Goal: Find contact information: Find contact information

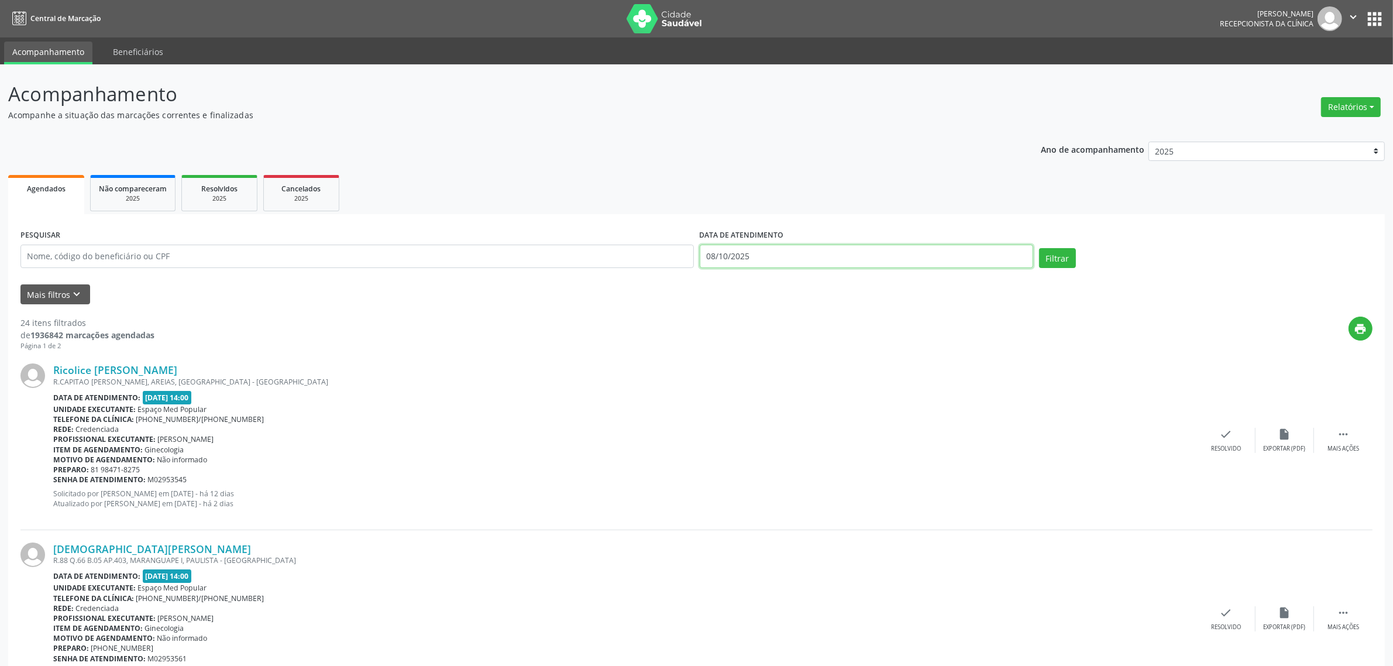
click at [966, 253] on input "08/10/2025" at bounding box center [866, 256] width 333 height 23
click at [812, 338] on span "9" at bounding box center [815, 340] width 23 height 23
type input "09/10/2025"
click at [812, 338] on span "9" at bounding box center [815, 340] width 23 height 23
click at [1061, 250] on button "Filtrar" at bounding box center [1057, 258] width 37 height 20
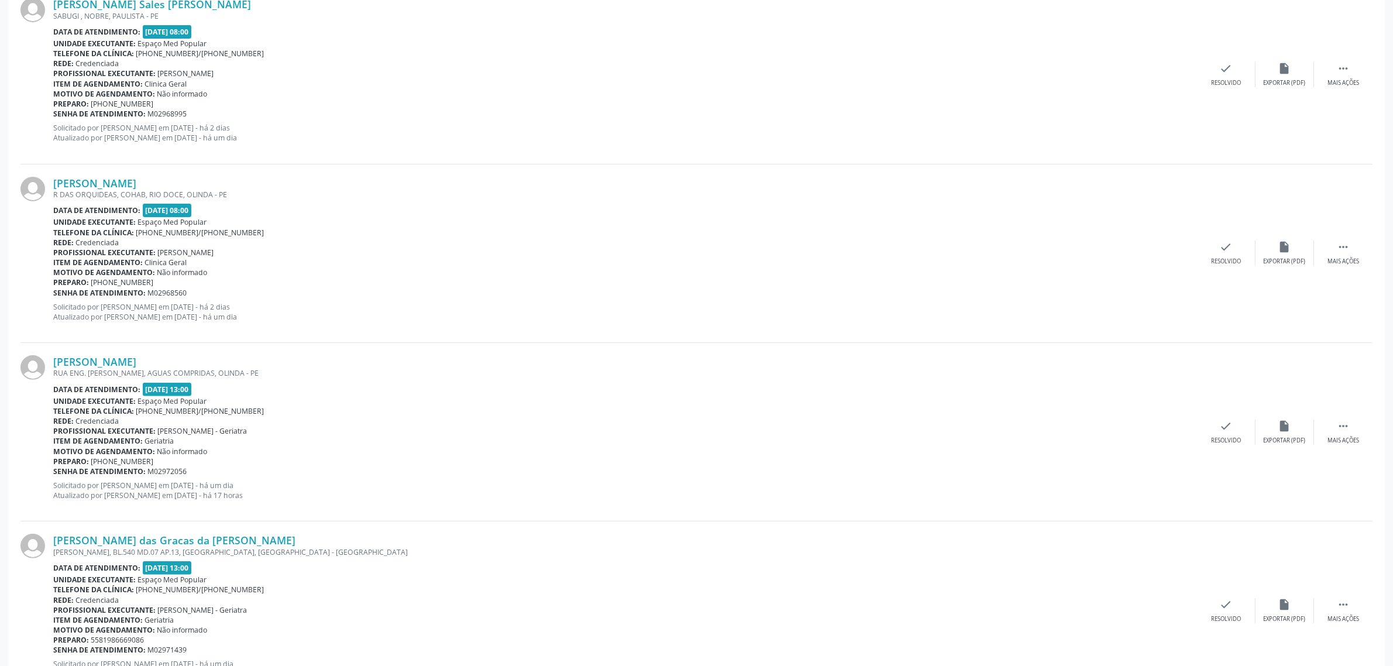
scroll to position [512, 0]
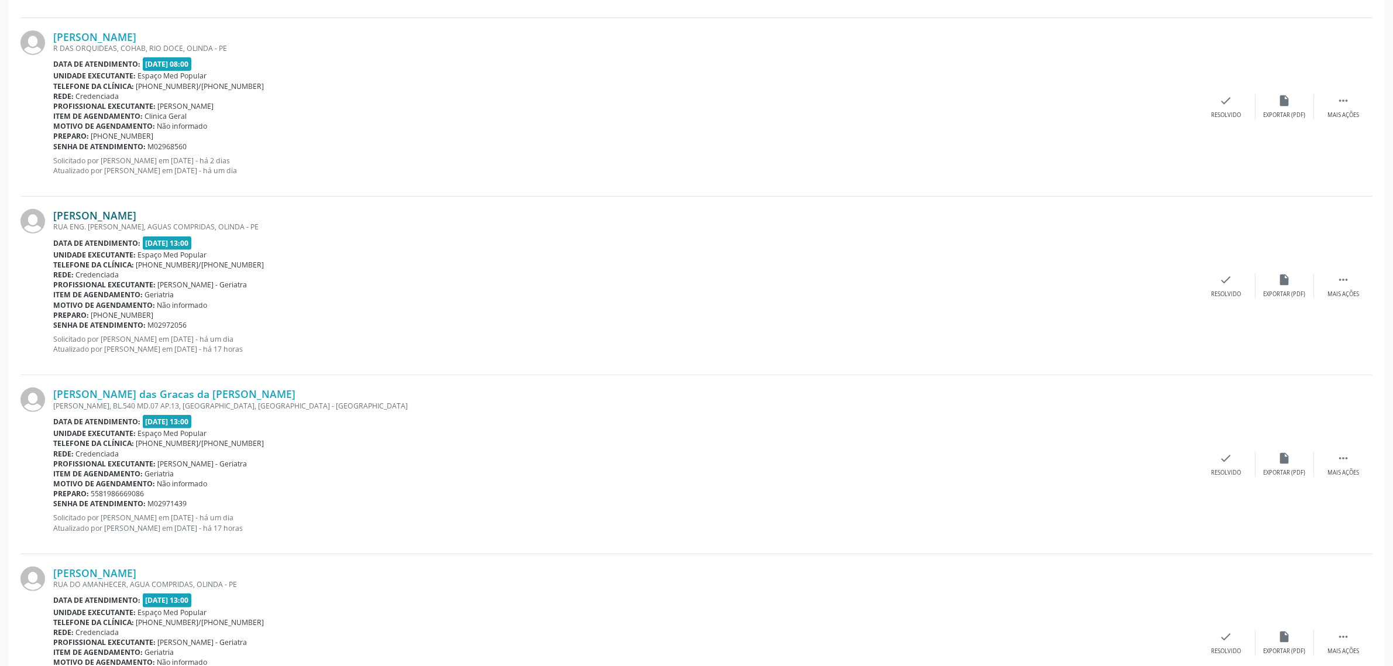
click at [136, 215] on link "[PERSON_NAME]" at bounding box center [94, 215] width 83 height 13
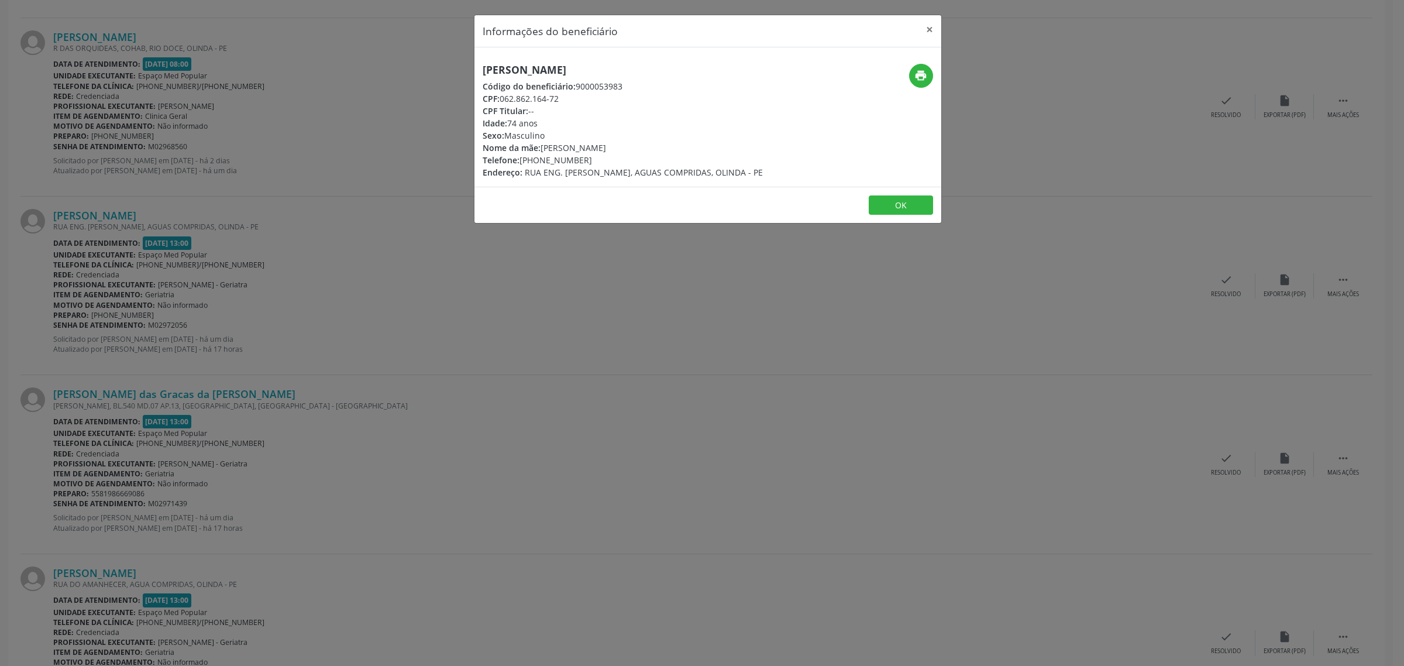
drag, startPoint x: 672, startPoint y: 71, endPoint x: 480, endPoint y: 75, distance: 191.9
click at [480, 75] on div "[PERSON_NAME] Código do beneficiário: 9000053983 CPF: 062.862.164-72 CPF Titula…" at bounding box center [629, 121] width 311 height 115
copy h5 "[PERSON_NAME]"
drag, startPoint x: 580, startPoint y: 159, endPoint x: 522, endPoint y: 159, distance: 58.5
click at [522, 159] on div "Telefone: [PHONE_NUMBER]" at bounding box center [623, 160] width 280 height 12
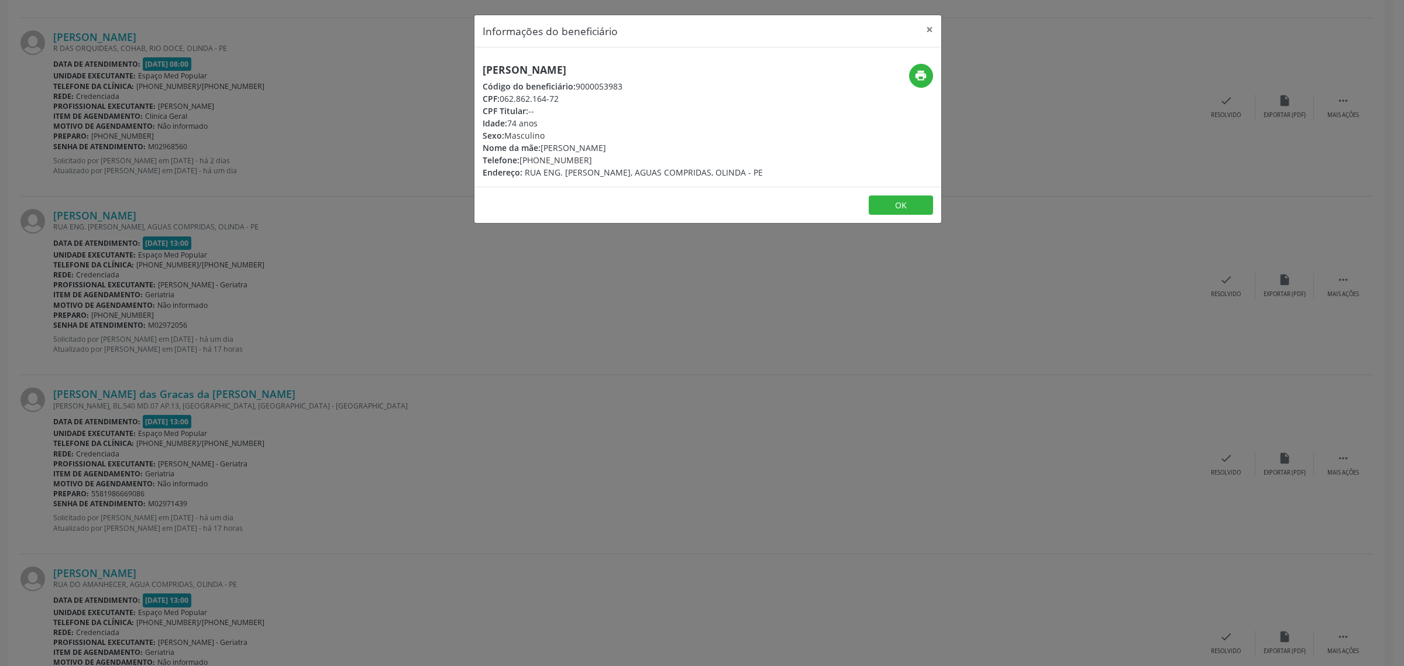
copy div "81) 98362-9297"
drag, startPoint x: 658, startPoint y: 63, endPoint x: 456, endPoint y: 71, distance: 202.0
click at [456, 71] on div "Informações do beneficiário × [PERSON_NAME] Código do beneficiário: 9000053983 …" at bounding box center [702, 333] width 1404 height 666
copy h5 "[PERSON_NAME]"
drag, startPoint x: 586, startPoint y: 161, endPoint x: 521, endPoint y: 157, distance: 65.1
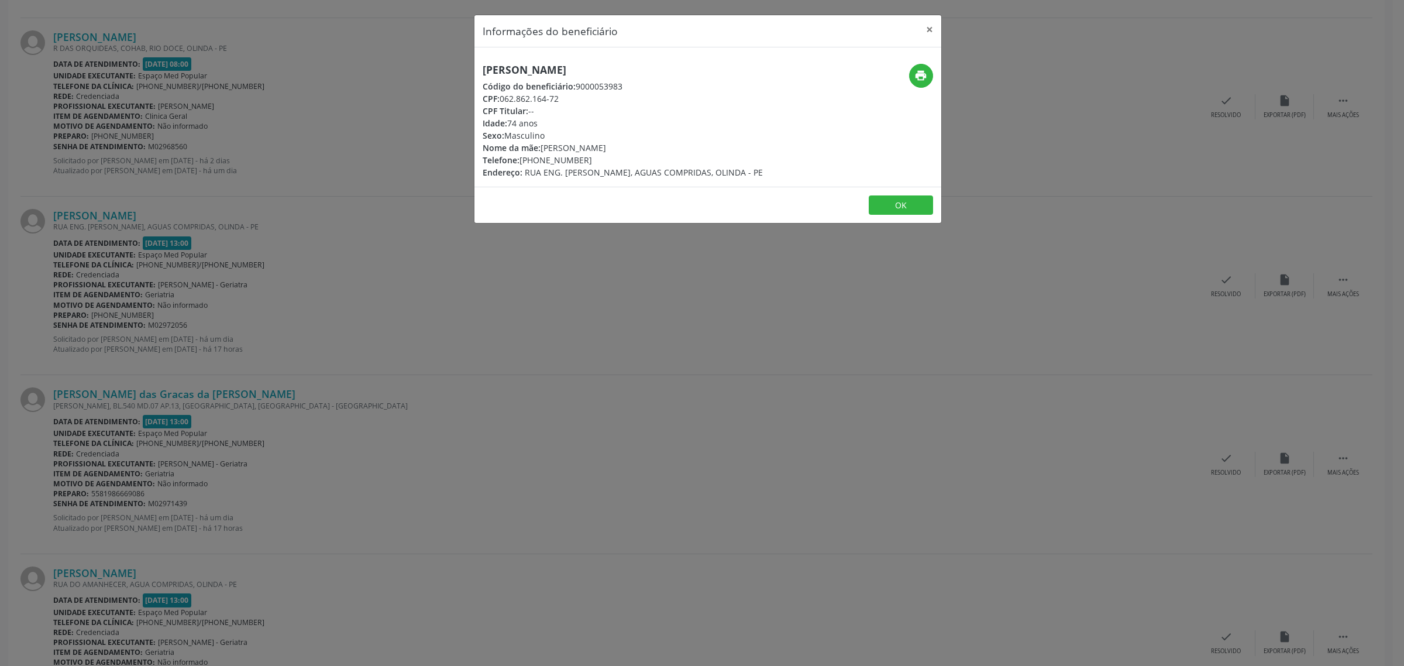
click at [521, 157] on div "Telefone: [PHONE_NUMBER]" at bounding box center [623, 160] width 280 height 12
copy div "81) 98362-9297"
drag, startPoint x: 650, startPoint y: 66, endPoint x: 461, endPoint y: 68, distance: 189.5
click at [461, 68] on div "Informações do beneficiário × [PERSON_NAME] Código do beneficiário: 9000053983 …" at bounding box center [702, 333] width 1404 height 666
copy h5 "[PERSON_NAME]"
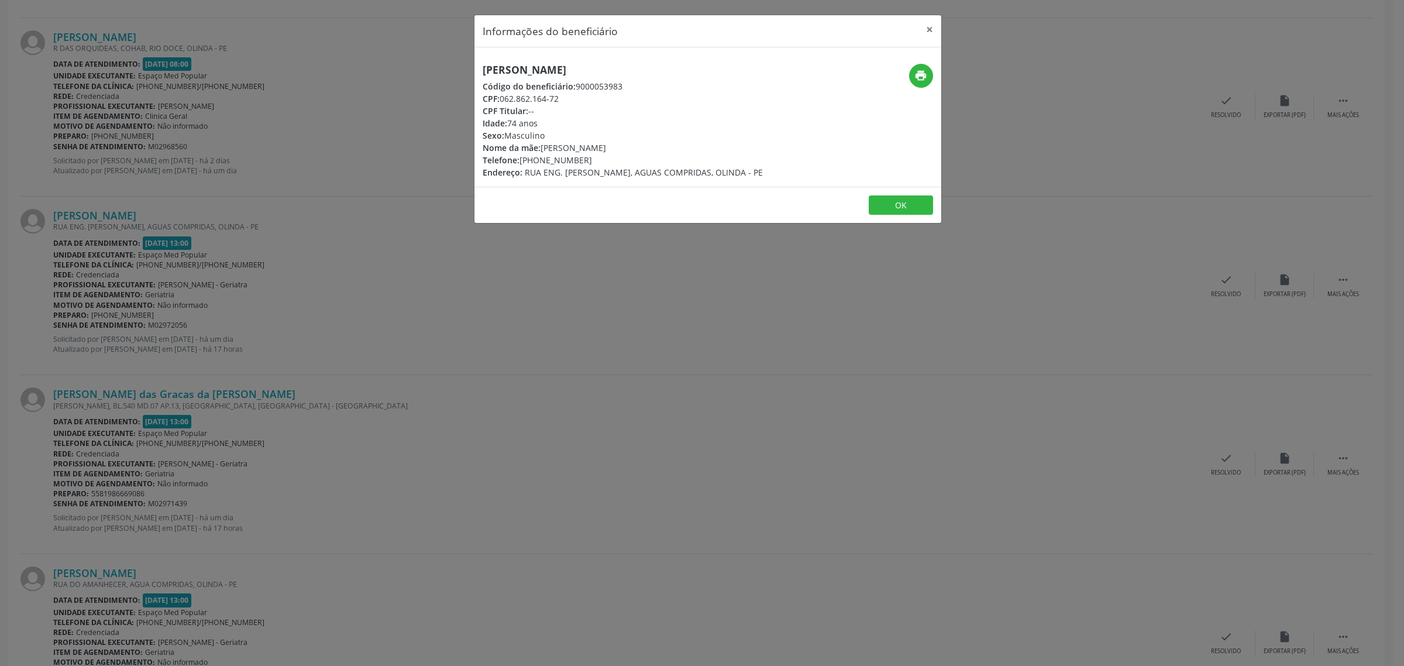
click at [334, 250] on div "Informações do beneficiário × [PERSON_NAME] Código do beneficiário: 9000053983 …" at bounding box center [702, 333] width 1404 height 666
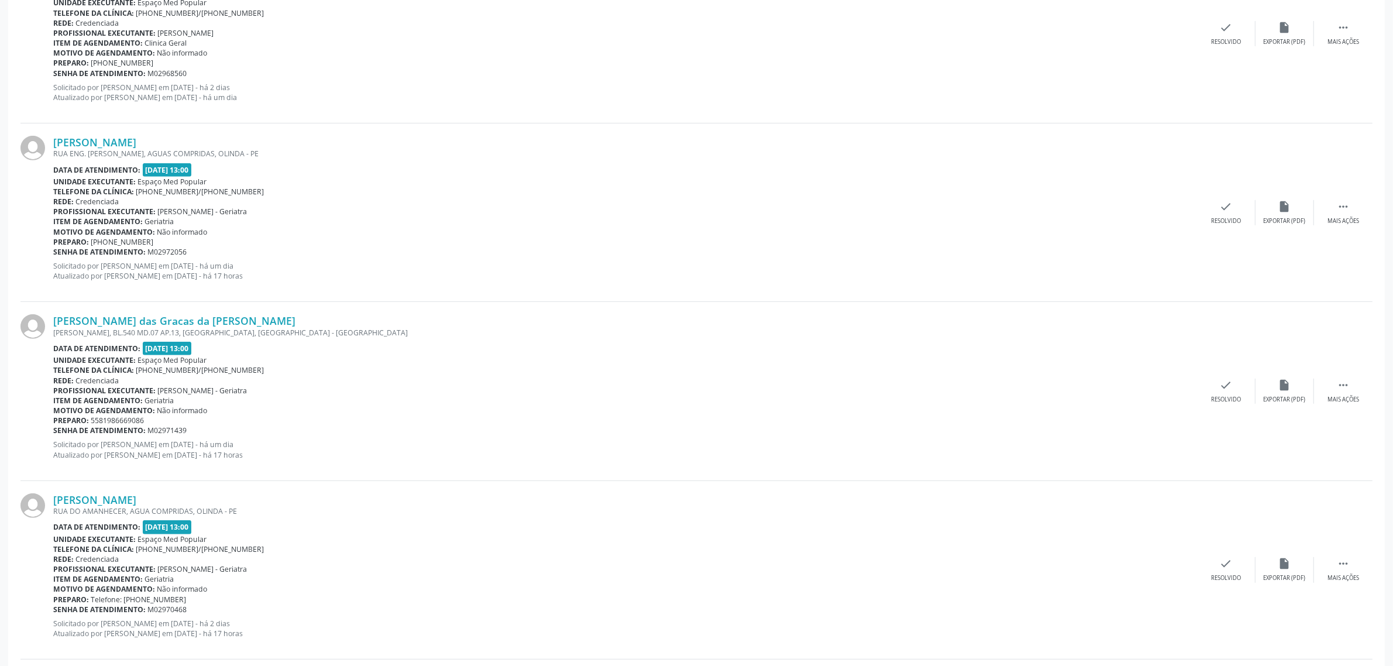
scroll to position [658, 0]
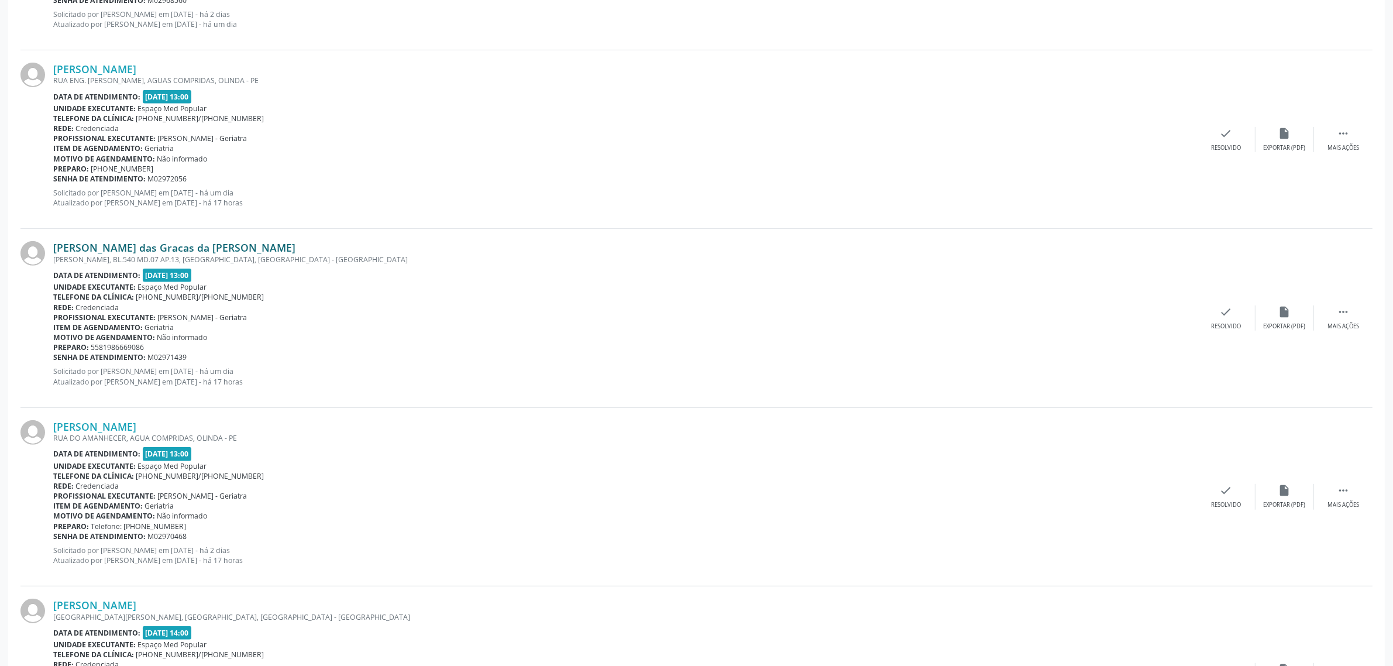
click at [220, 247] on link "[PERSON_NAME] das Gracas da [PERSON_NAME]" at bounding box center [174, 247] width 242 height 13
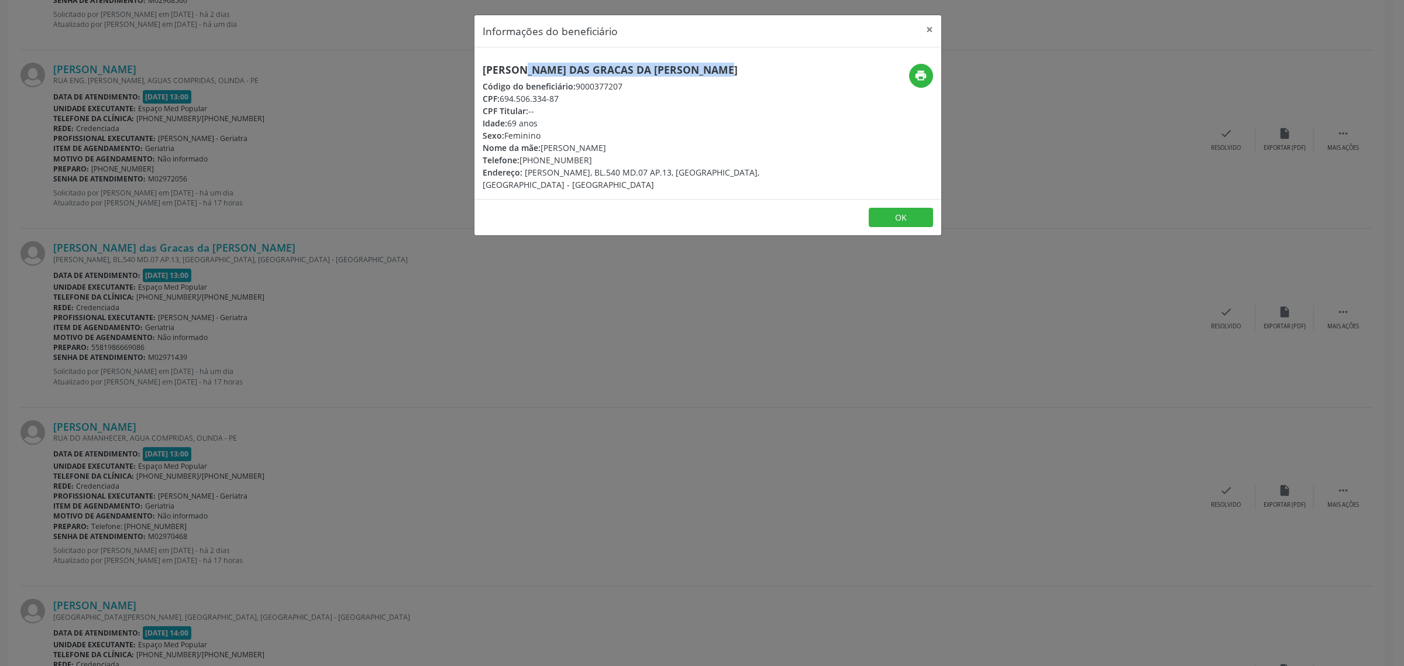
drag, startPoint x: 692, startPoint y: 66, endPoint x: 481, endPoint y: 67, distance: 210.6
click at [483, 67] on h5 "[PERSON_NAME] das Gracas da [PERSON_NAME]" at bounding box center [630, 70] width 295 height 12
copy h5 "[PERSON_NAME] das Gracas da [PERSON_NAME]"
drag, startPoint x: 586, startPoint y: 163, endPoint x: 521, endPoint y: 161, distance: 64.9
click at [521, 161] on div "Telefone: [PHONE_NUMBER]" at bounding box center [630, 160] width 295 height 12
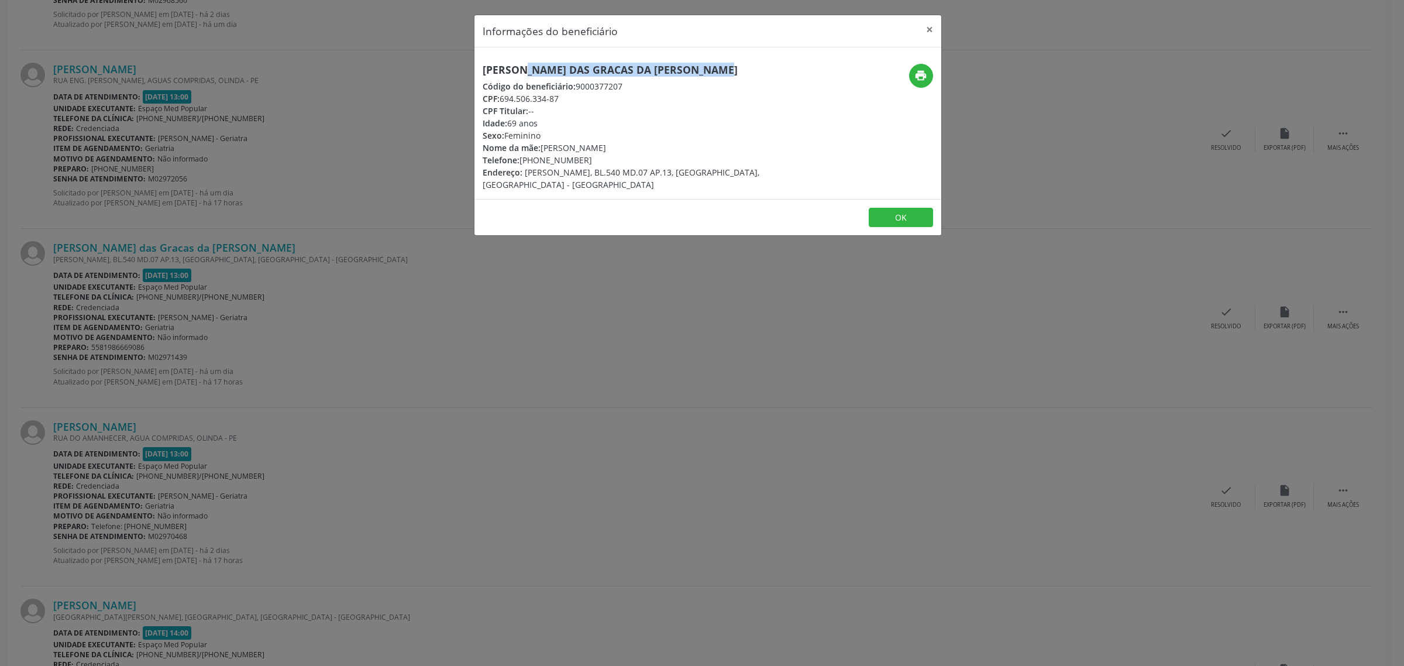
copy div "[PHONE_NUMBER]"
click at [179, 303] on div "Informações do beneficiário × [PERSON_NAME] das Gracas da [PERSON_NAME] Código …" at bounding box center [702, 333] width 1404 height 666
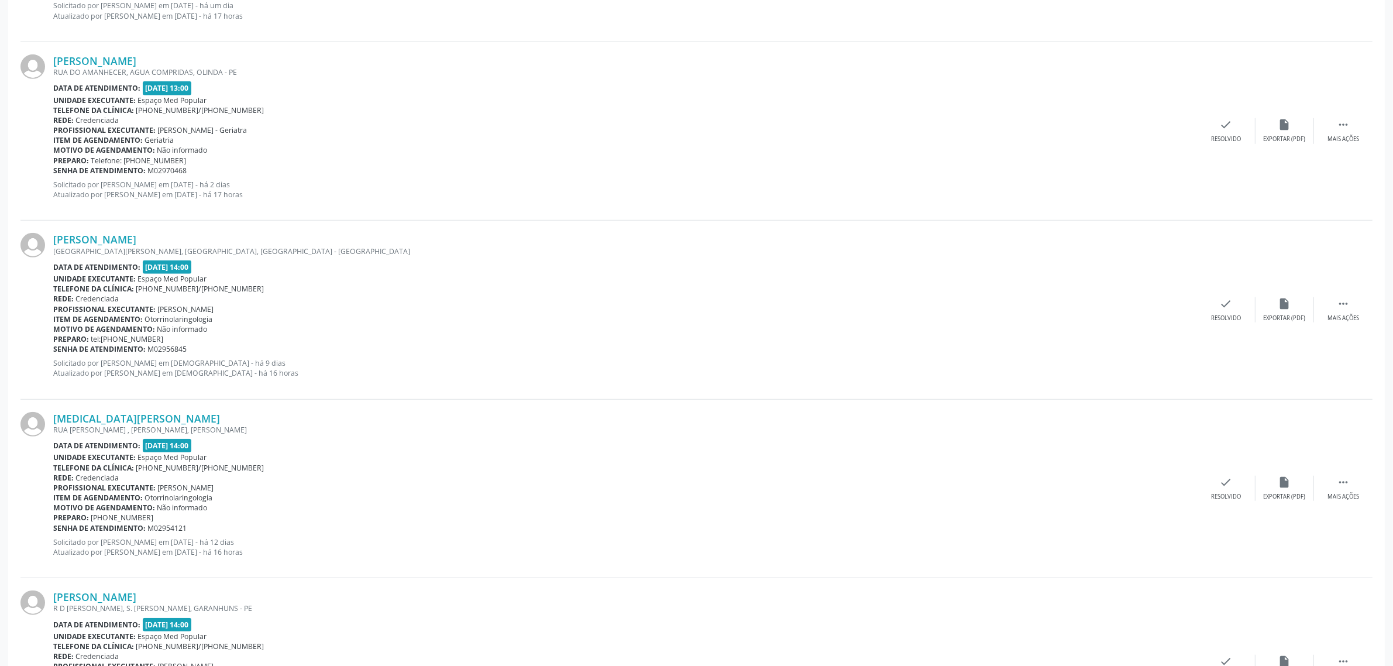
scroll to position [1097, 0]
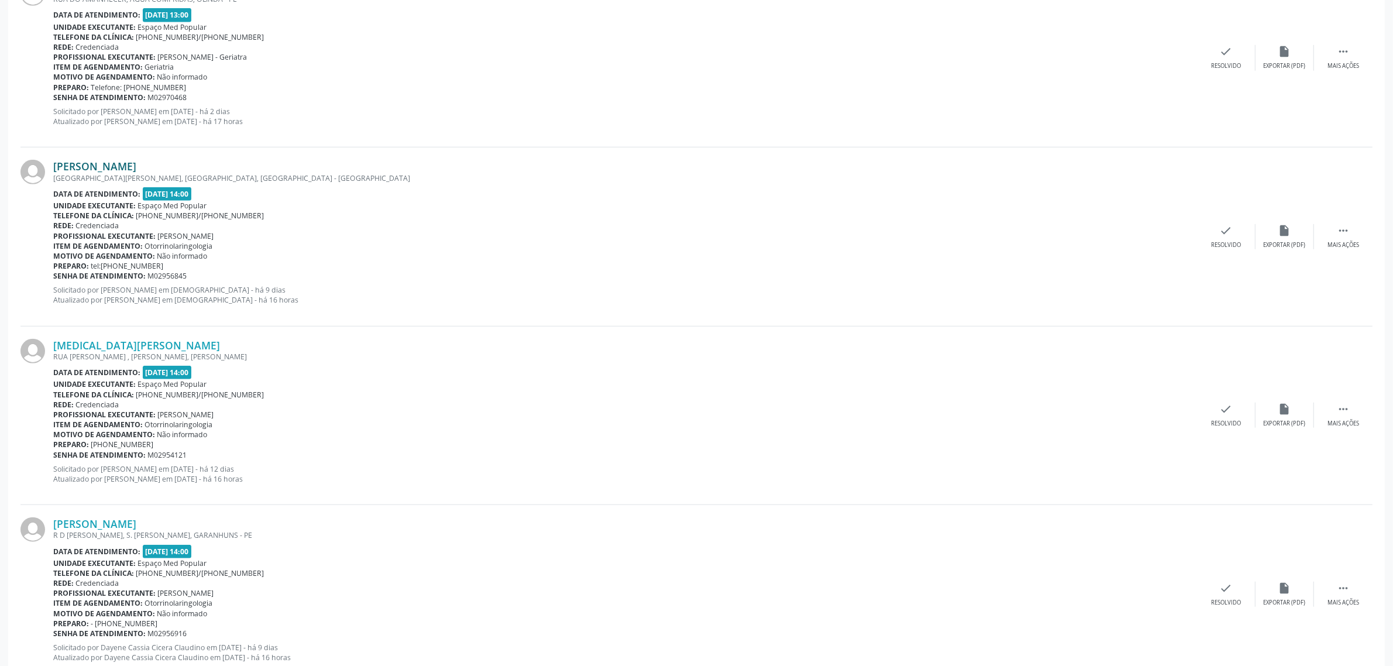
click at [136, 168] on link "[PERSON_NAME]" at bounding box center [94, 166] width 83 height 13
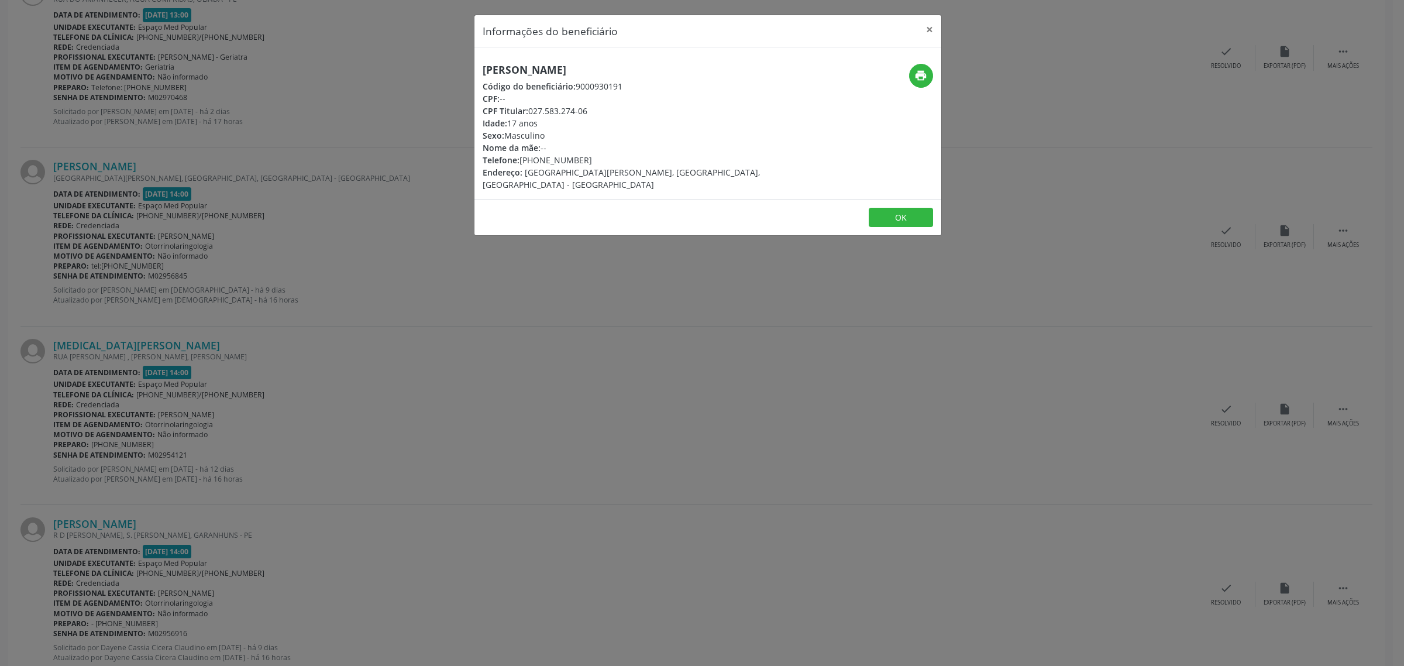
drag, startPoint x: 685, startPoint y: 67, endPoint x: 478, endPoint y: 71, distance: 207.1
click at [478, 71] on div "[PERSON_NAME] Código do beneficiário: 9000930191 CPF: -- CPF Titular: 027.583.2…" at bounding box center [629, 127] width 311 height 127
copy h5 "[PERSON_NAME]"
drag, startPoint x: 583, startPoint y: 159, endPoint x: 522, endPoint y: 161, distance: 60.3
click at [522, 161] on div "Telefone: [PHONE_NUMBER]" at bounding box center [630, 160] width 295 height 12
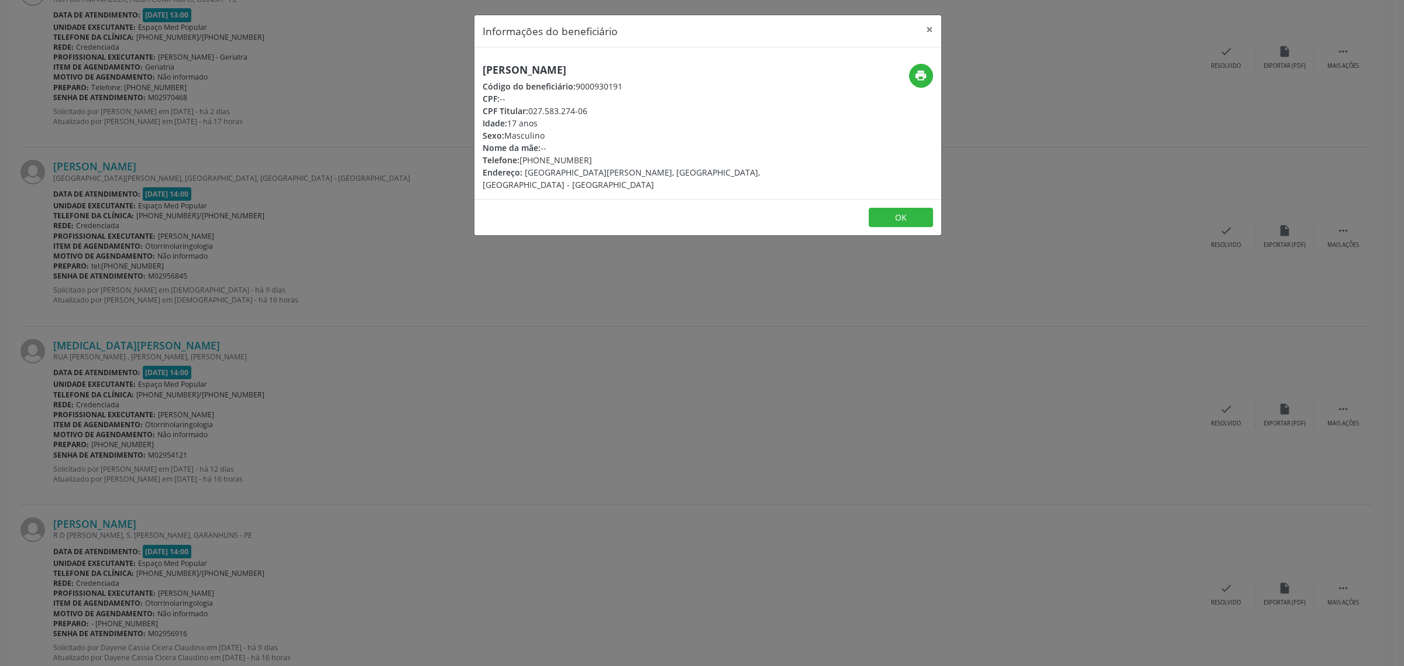
copy div "81) 98896-4148"
click at [197, 250] on div "Informações do beneficiário × [PERSON_NAME] Código do beneficiário: 9000930191 …" at bounding box center [702, 333] width 1404 height 666
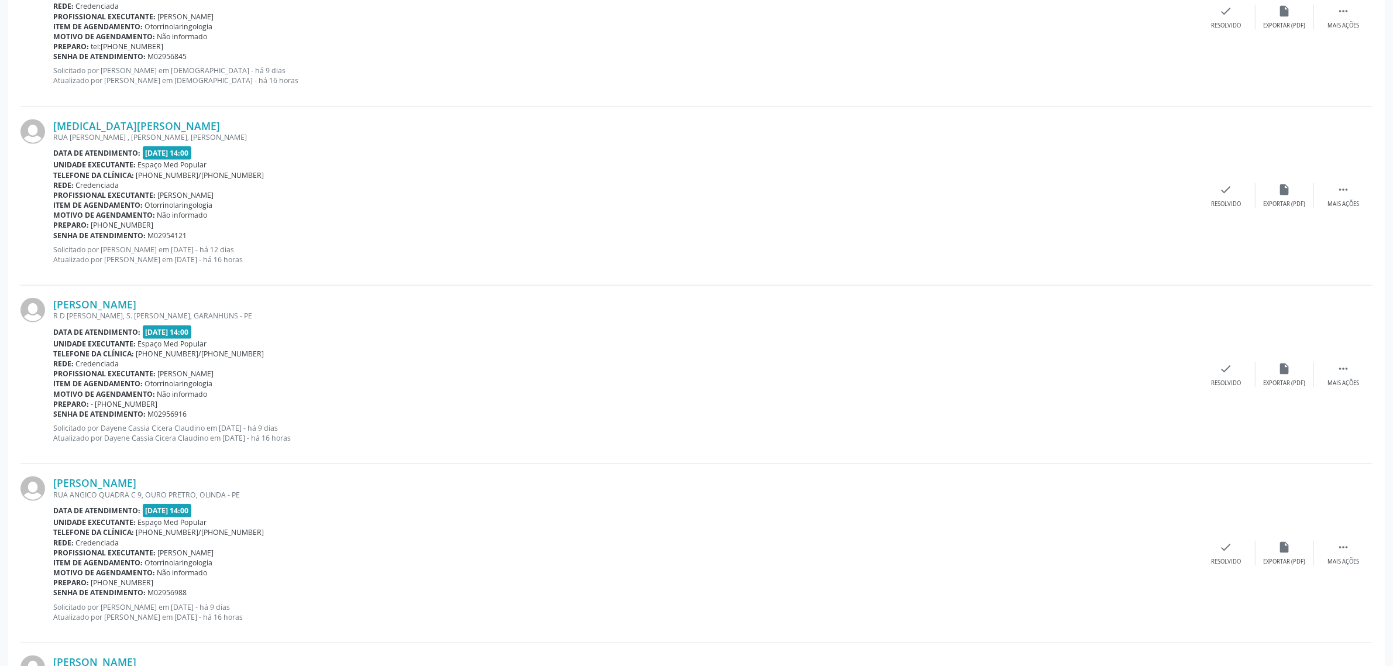
scroll to position [1389, 0]
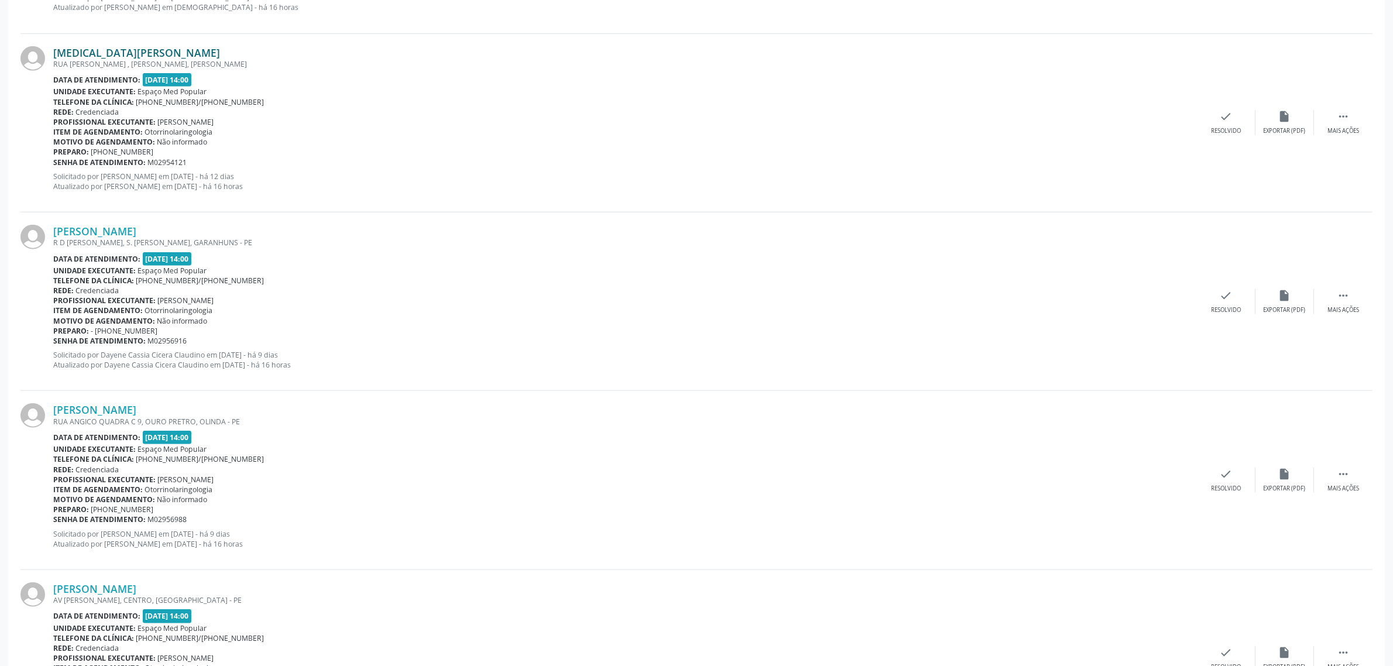
click at [174, 50] on link "[MEDICAL_DATA][PERSON_NAME]" at bounding box center [136, 52] width 167 height 13
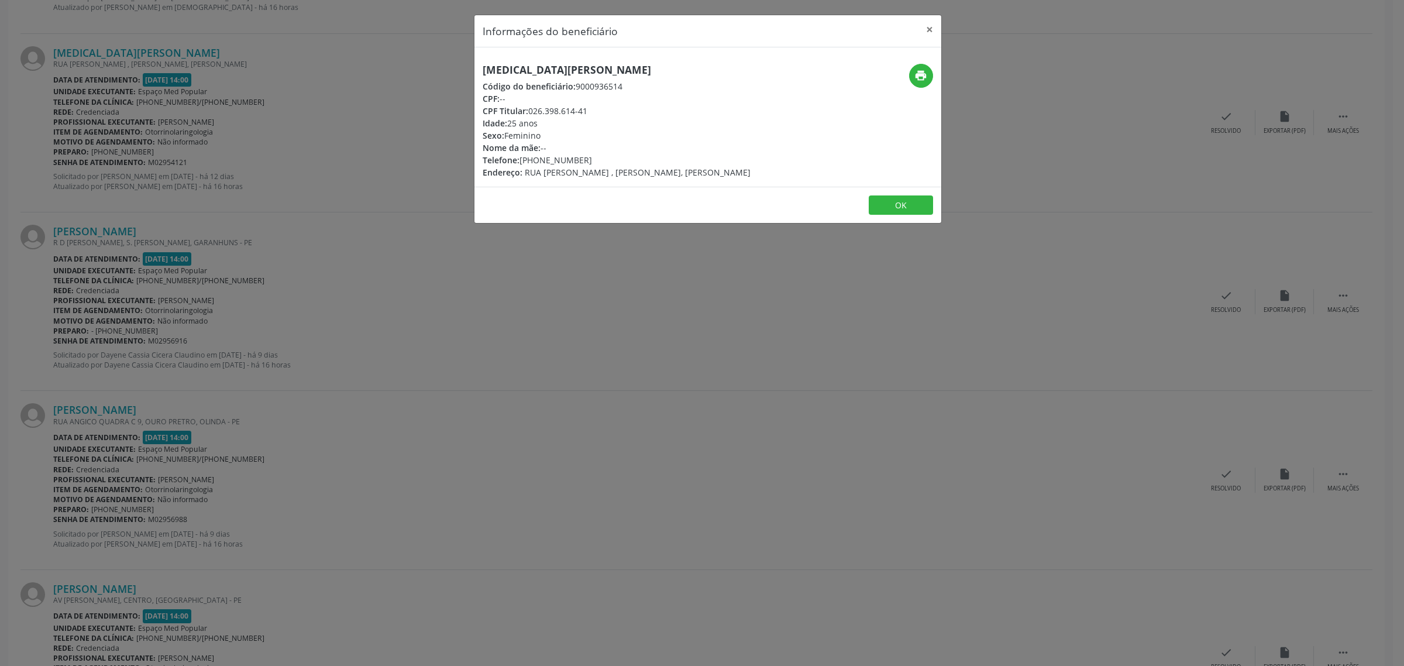
drag, startPoint x: 700, startPoint y: 66, endPoint x: 479, endPoint y: 64, distance: 221.1
click at [479, 64] on div "[MEDICAL_DATA][PERSON_NAME] Código do beneficiário: 9000936514 CPF: -- CPF Titu…" at bounding box center [629, 121] width 311 height 115
copy h5 "[MEDICAL_DATA][PERSON_NAME]"
drag, startPoint x: 586, startPoint y: 161, endPoint x: 521, endPoint y: 163, distance: 64.4
click at [521, 163] on div "Telefone: [PHONE_NUMBER]" at bounding box center [617, 160] width 268 height 12
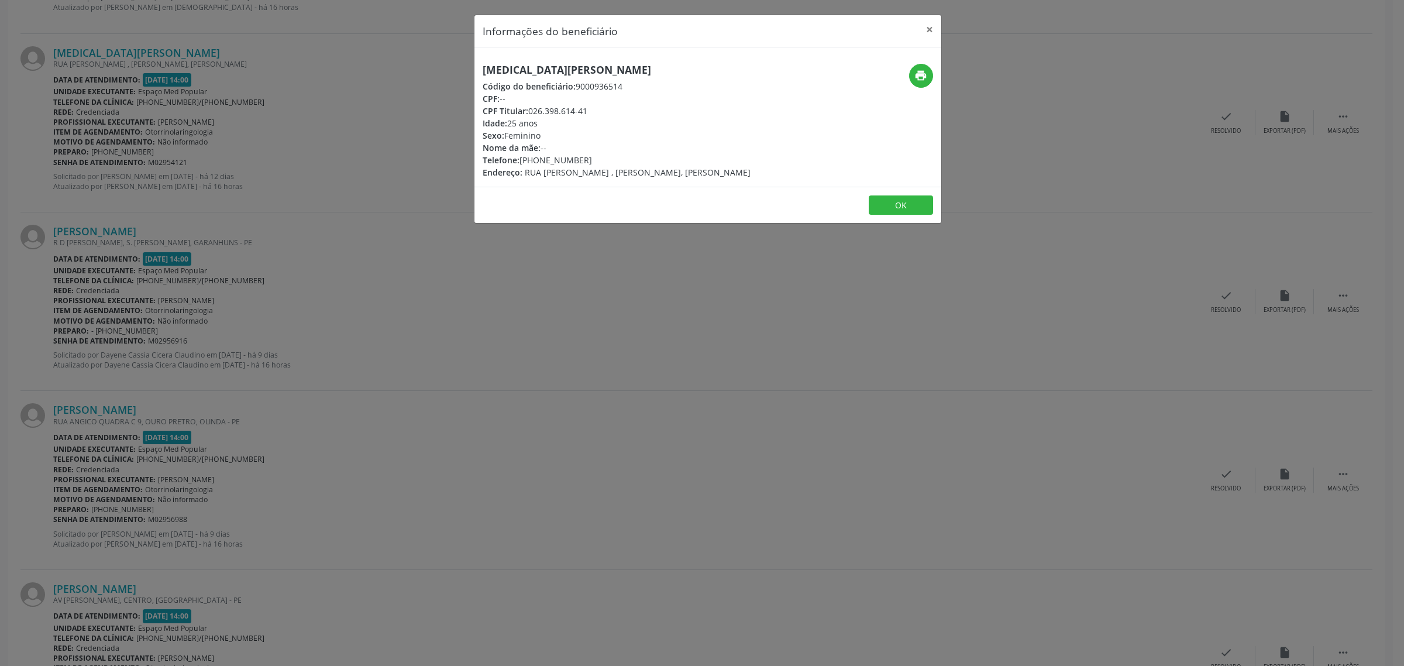
click at [142, 306] on div "Informações do beneficiário × [MEDICAL_DATA][PERSON_NAME] Código do beneficiári…" at bounding box center [702, 333] width 1404 height 666
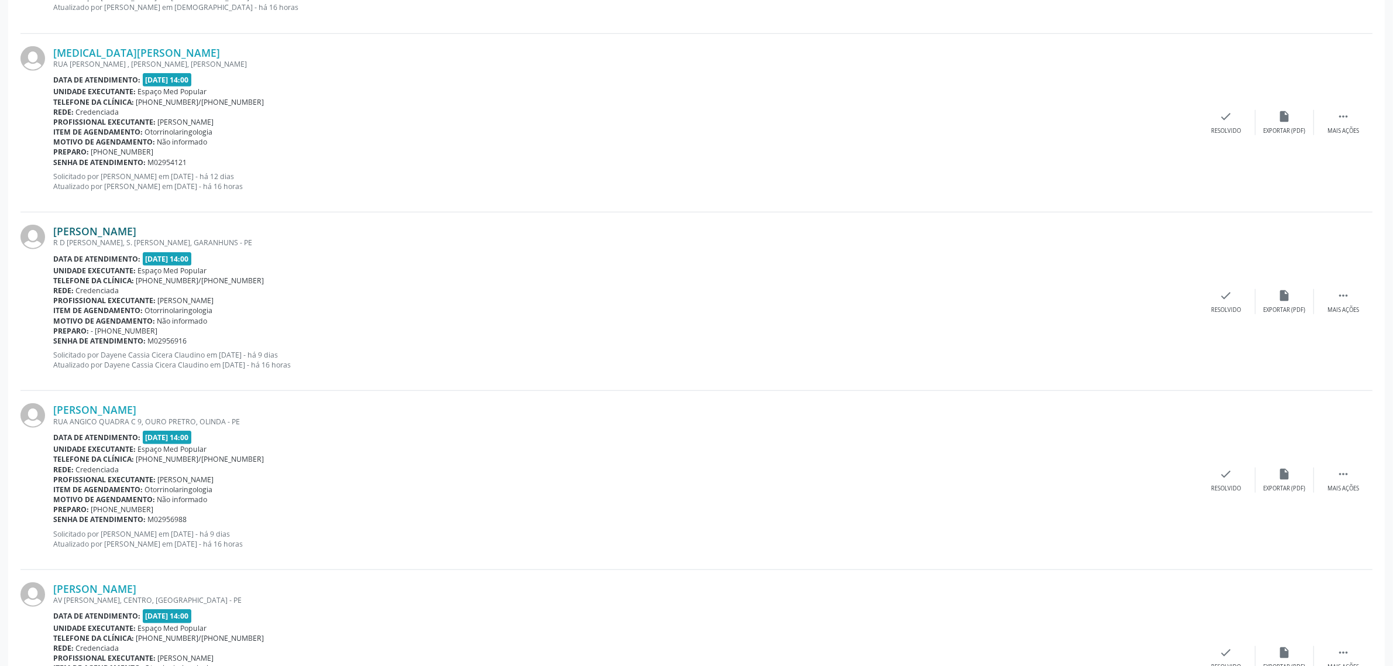
click at [123, 230] on link "[PERSON_NAME]" at bounding box center [94, 231] width 83 height 13
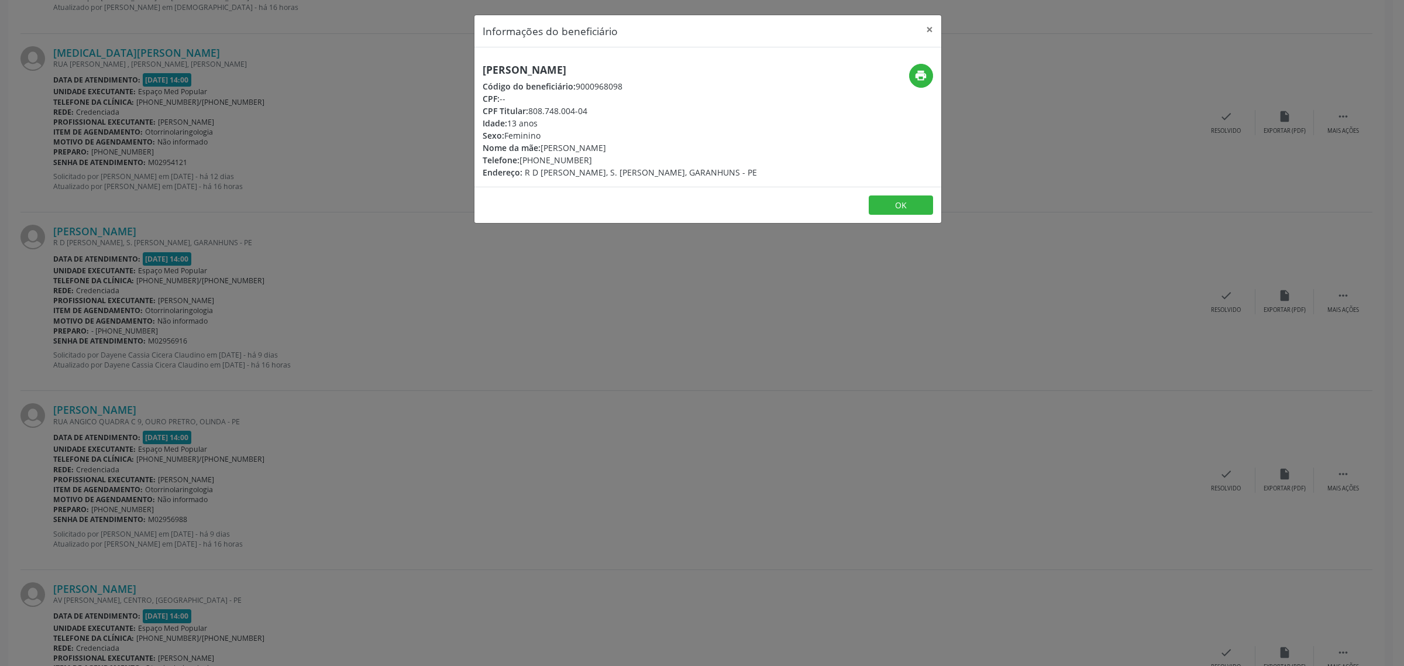
drag, startPoint x: 744, startPoint y: 67, endPoint x: 483, endPoint y: 72, distance: 261.5
click at [483, 72] on div "[PERSON_NAME] Código do beneficiário: 9000968098 CPF: -- CPF Titular: 808.748.0…" at bounding box center [629, 121] width 311 height 115
drag, startPoint x: 578, startPoint y: 159, endPoint x: 521, endPoint y: 155, distance: 56.9
click at [521, 155] on div "Telefone: [PHONE_NUMBER]" at bounding box center [620, 160] width 274 height 12
click at [267, 347] on div "Informações do beneficiário × [PERSON_NAME] Código do beneficiário: 9000968098 …" at bounding box center [702, 333] width 1404 height 666
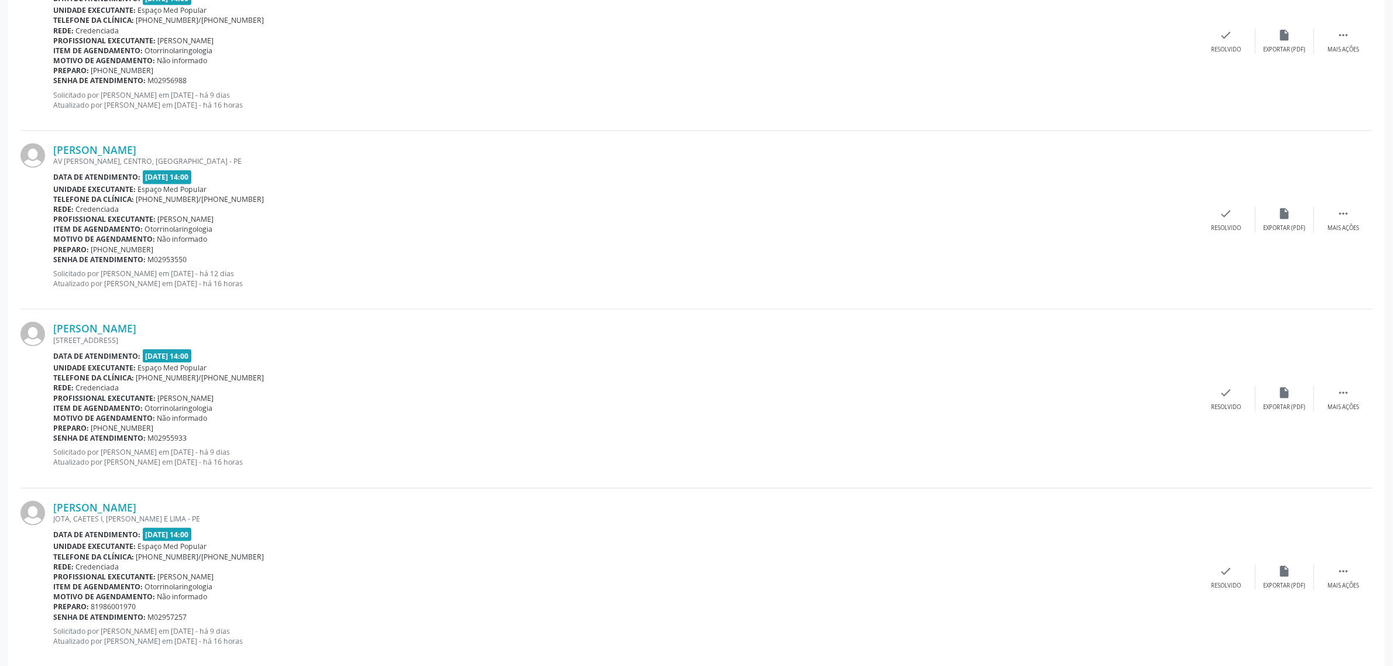
scroll to position [1755, 0]
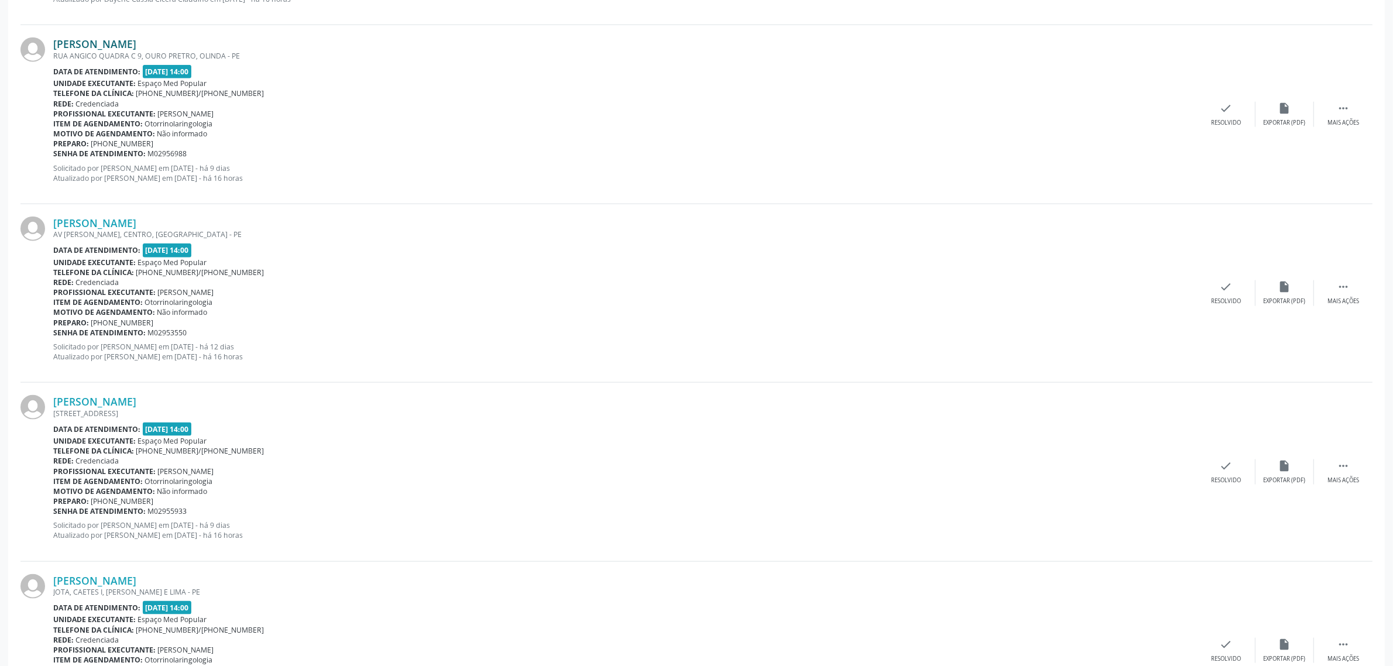
click at [135, 42] on link "[PERSON_NAME]" at bounding box center [94, 43] width 83 height 13
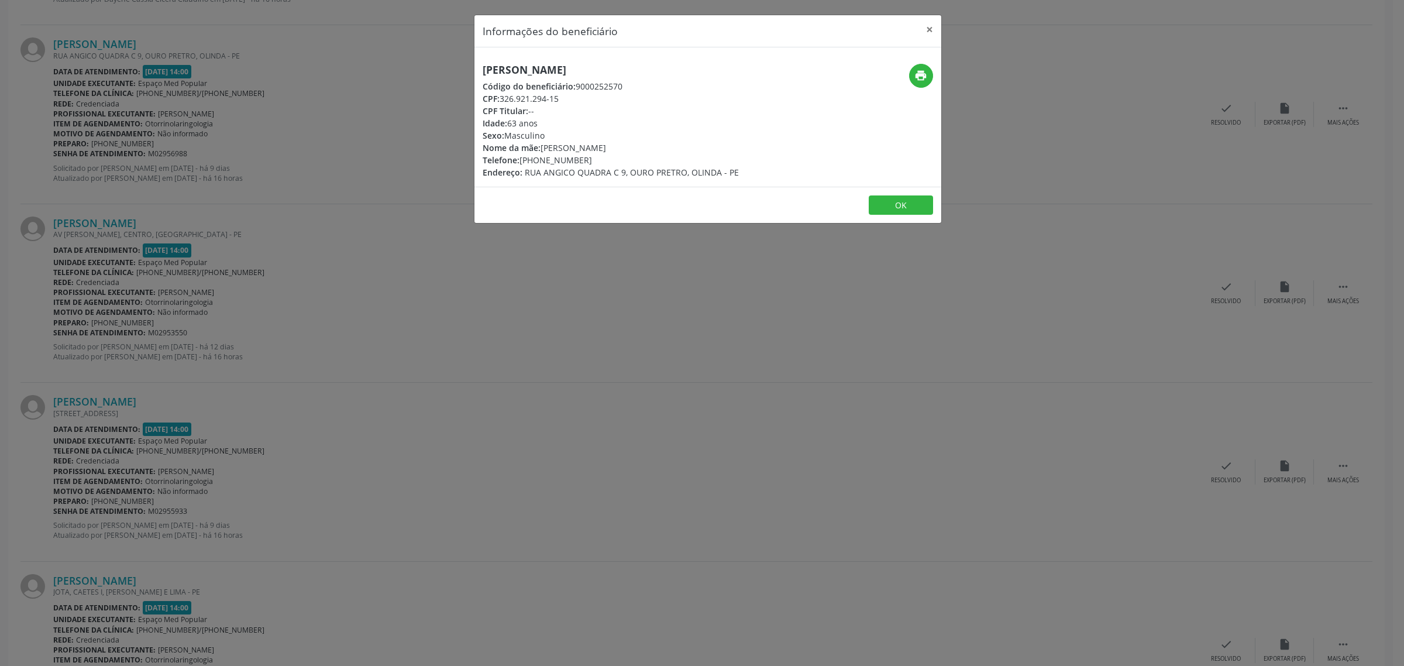
drag, startPoint x: 663, startPoint y: 67, endPoint x: 481, endPoint y: 66, distance: 181.9
click at [481, 66] on div "[PERSON_NAME] Código do beneficiário: 9000252570 CPF: 326.921.294-15 CPF Titula…" at bounding box center [629, 121] width 311 height 115
click at [118, 216] on div "Informações do beneficiário × [PERSON_NAME] Código do beneficiário: 9000252570 …" at bounding box center [702, 333] width 1404 height 666
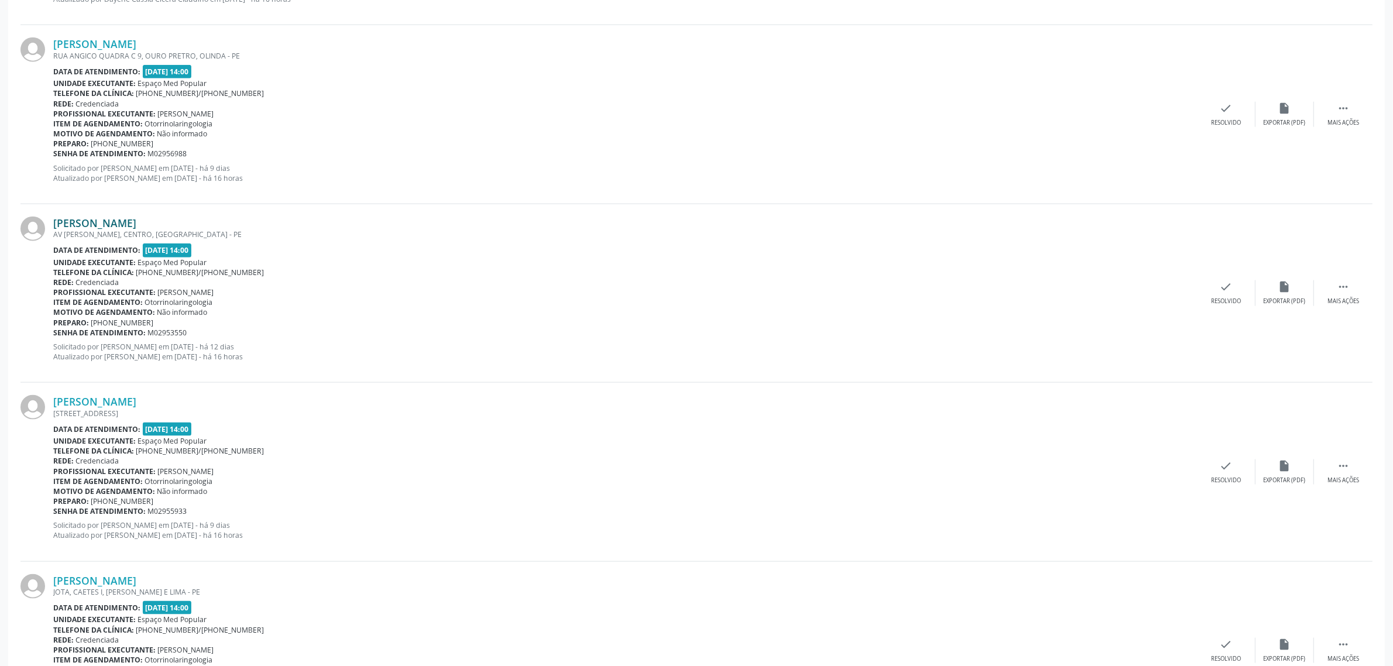
click at [123, 223] on link "[PERSON_NAME]" at bounding box center [94, 222] width 83 height 13
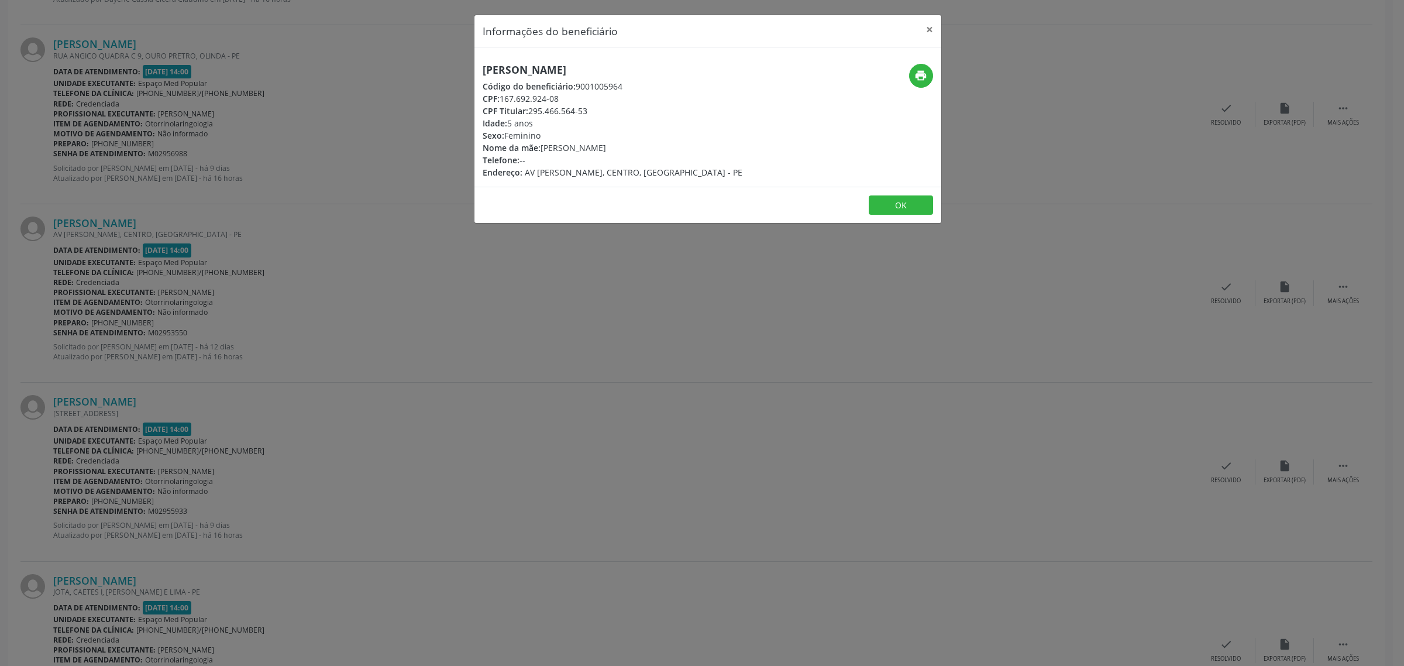
drag, startPoint x: 665, startPoint y: 66, endPoint x: 480, endPoint y: 74, distance: 185.6
click at [480, 74] on div "[PERSON_NAME] Código do beneficiário: 9001005964 CPF: 167.692.924-08 CPF Titula…" at bounding box center [629, 121] width 311 height 115
drag, startPoint x: 559, startPoint y: 95, endPoint x: 501, endPoint y: 95, distance: 57.3
click at [501, 95] on div "CPF: 167.692.924-08" at bounding box center [613, 98] width 260 height 12
click at [115, 273] on div "Informações do beneficiário × [PERSON_NAME] Código do beneficiário: 9001005964 …" at bounding box center [702, 333] width 1404 height 666
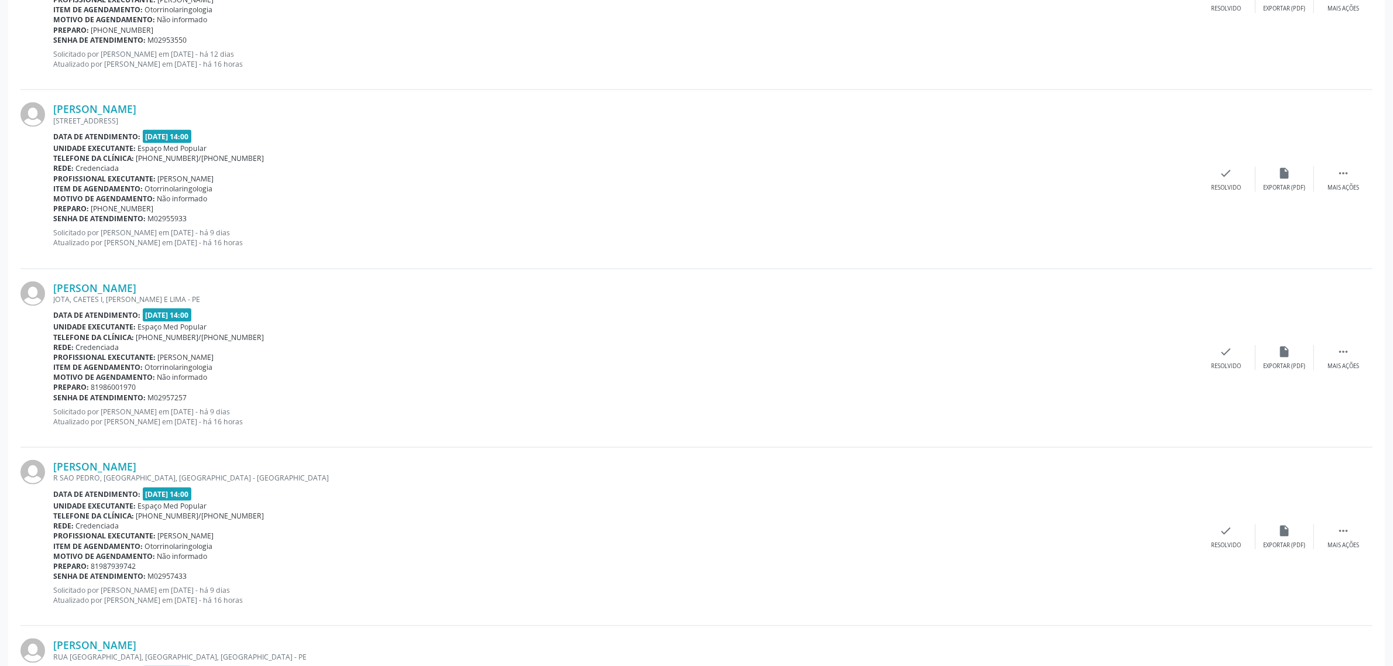
scroll to position [2121, 0]
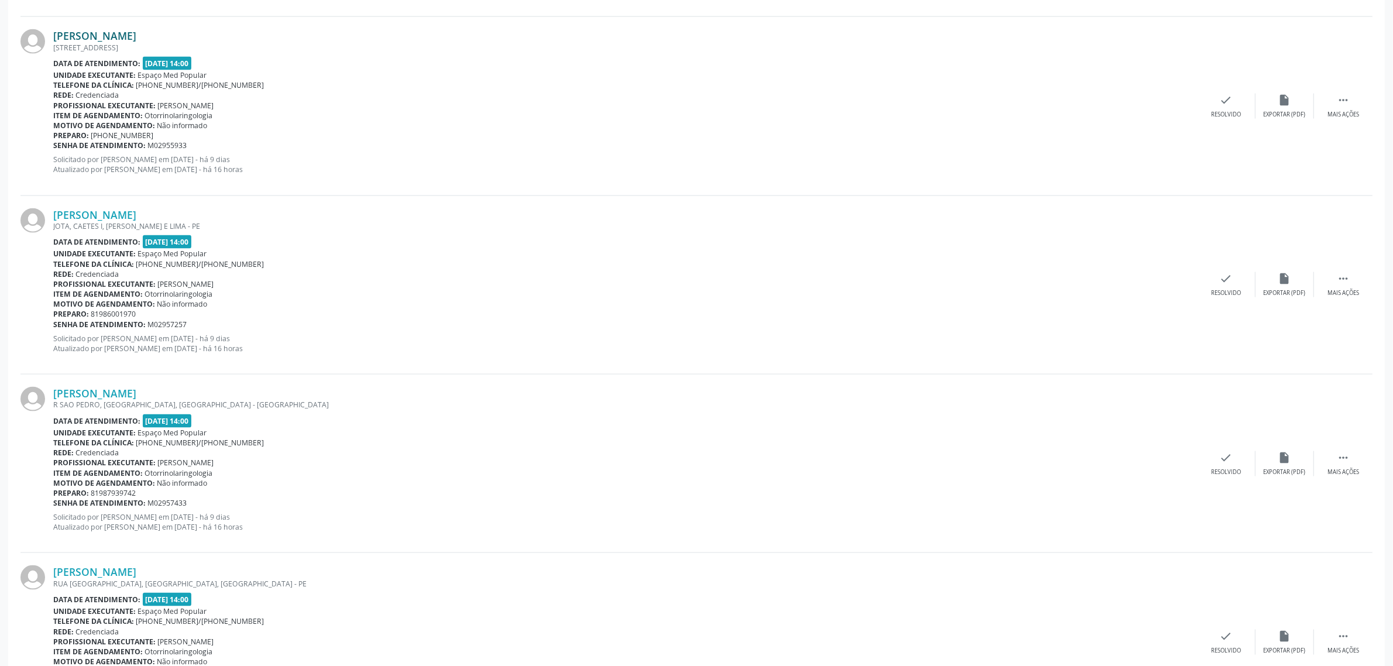
click at [135, 36] on link "[PERSON_NAME]" at bounding box center [94, 35] width 83 height 13
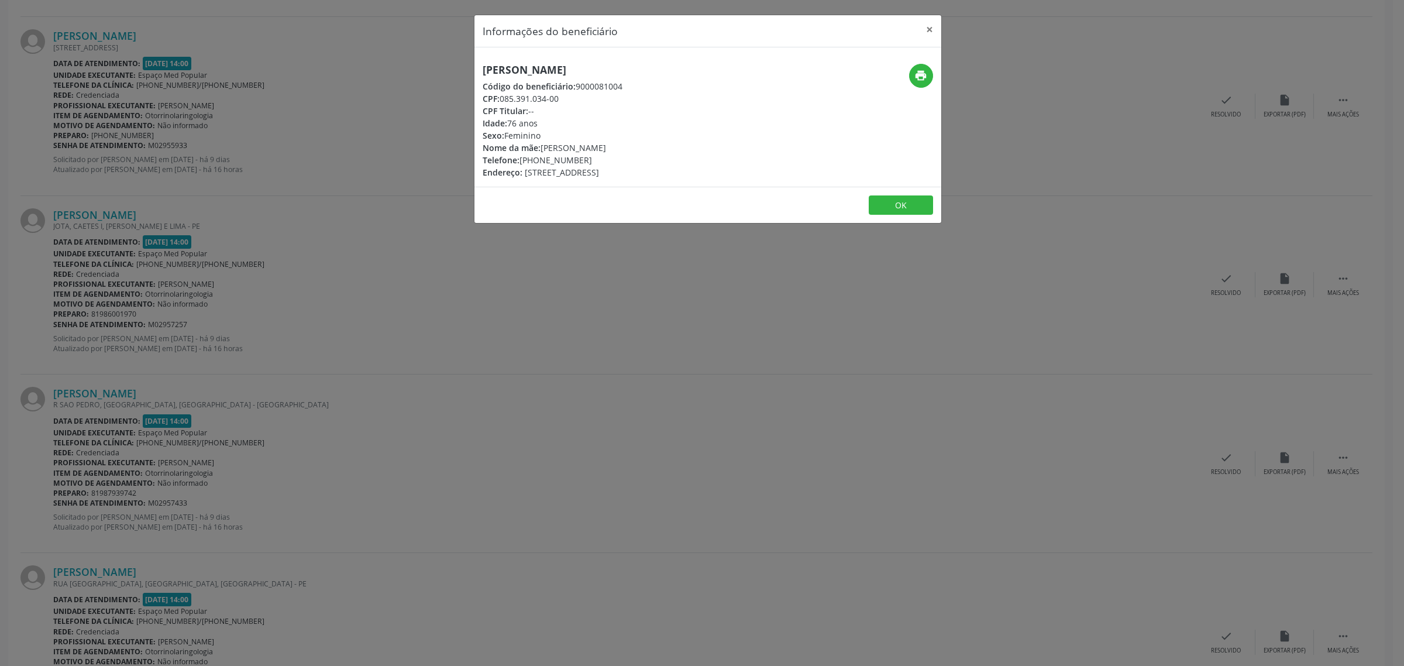
drag, startPoint x: 636, startPoint y: 70, endPoint x: 476, endPoint y: 67, distance: 160.3
click at [476, 67] on div "[PERSON_NAME] Código do beneficiário: 9000081004 CPF: 085.391.034-00 CPF Titula…" at bounding box center [629, 121] width 311 height 115
drag, startPoint x: 586, startPoint y: 159, endPoint x: 522, endPoint y: 159, distance: 64.3
click at [522, 159] on div "Telefone: [PHONE_NUMBER]" at bounding box center [553, 160] width 140 height 12
click at [232, 320] on div "Informações do beneficiário × [PERSON_NAME] Código do beneficiário: 9000081004 …" at bounding box center [702, 333] width 1404 height 666
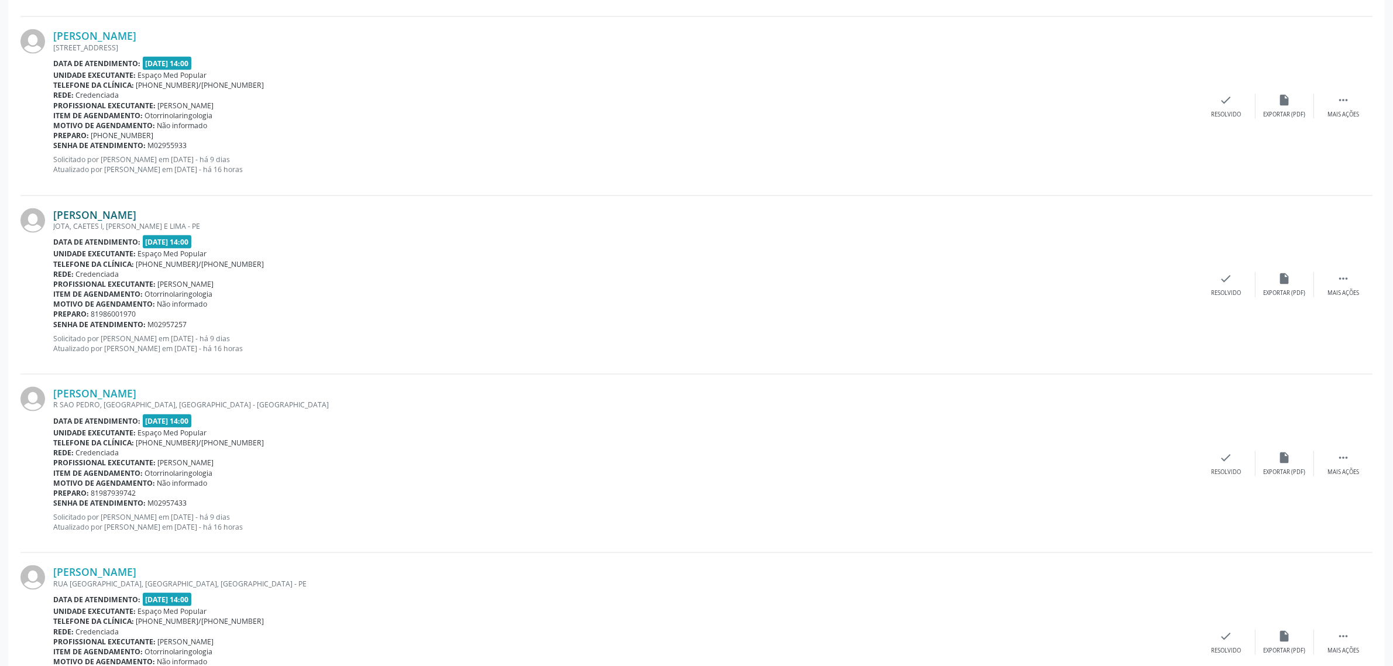
click at [108, 214] on link "[PERSON_NAME]" at bounding box center [94, 214] width 83 height 13
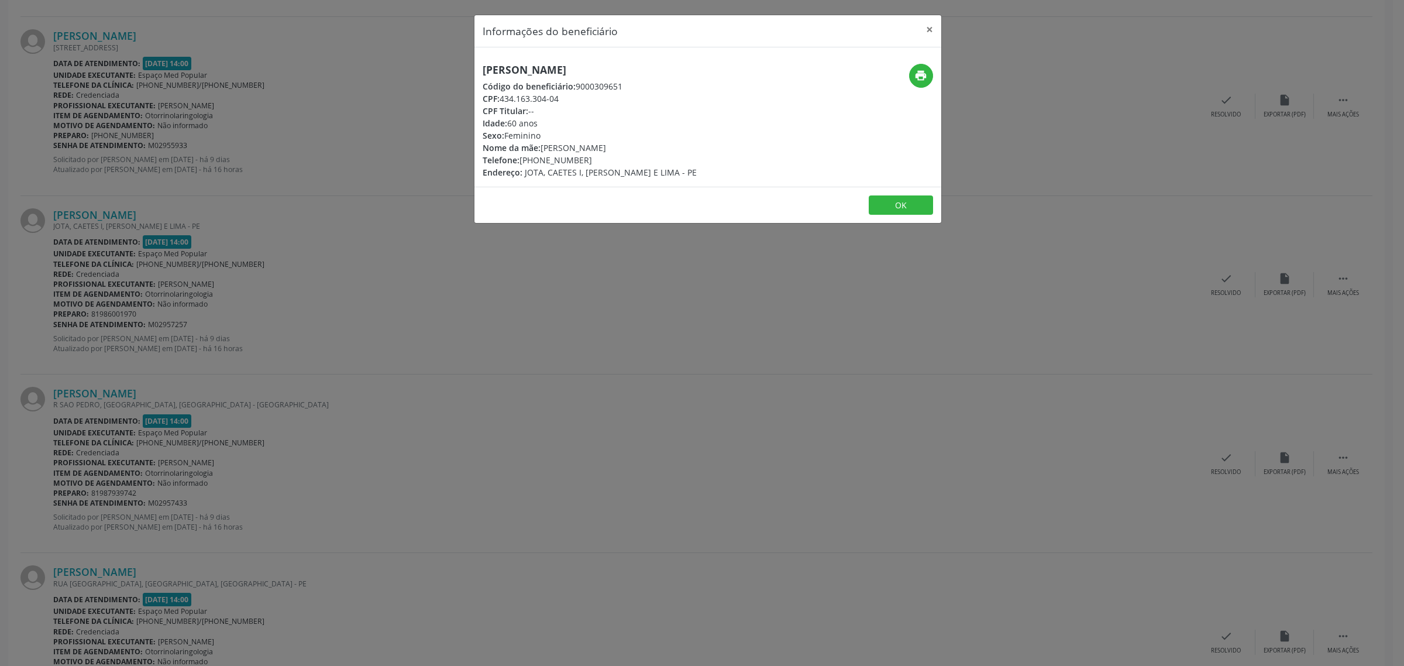
drag, startPoint x: 694, startPoint y: 67, endPoint x: 481, endPoint y: 66, distance: 212.9
click at [481, 66] on div "[PERSON_NAME] Código do beneficiário: 9000309651 CPF: 434.163.304-04 CPF Titula…" at bounding box center [629, 121] width 311 height 115
drag, startPoint x: 583, startPoint y: 161, endPoint x: 521, endPoint y: 159, distance: 61.4
click at [521, 159] on div "Telefone: [PHONE_NUMBER]" at bounding box center [590, 160] width 214 height 12
click at [382, 323] on div "Informações do beneficiário × [PERSON_NAME] Código do beneficiário: 9000309651 …" at bounding box center [702, 333] width 1404 height 666
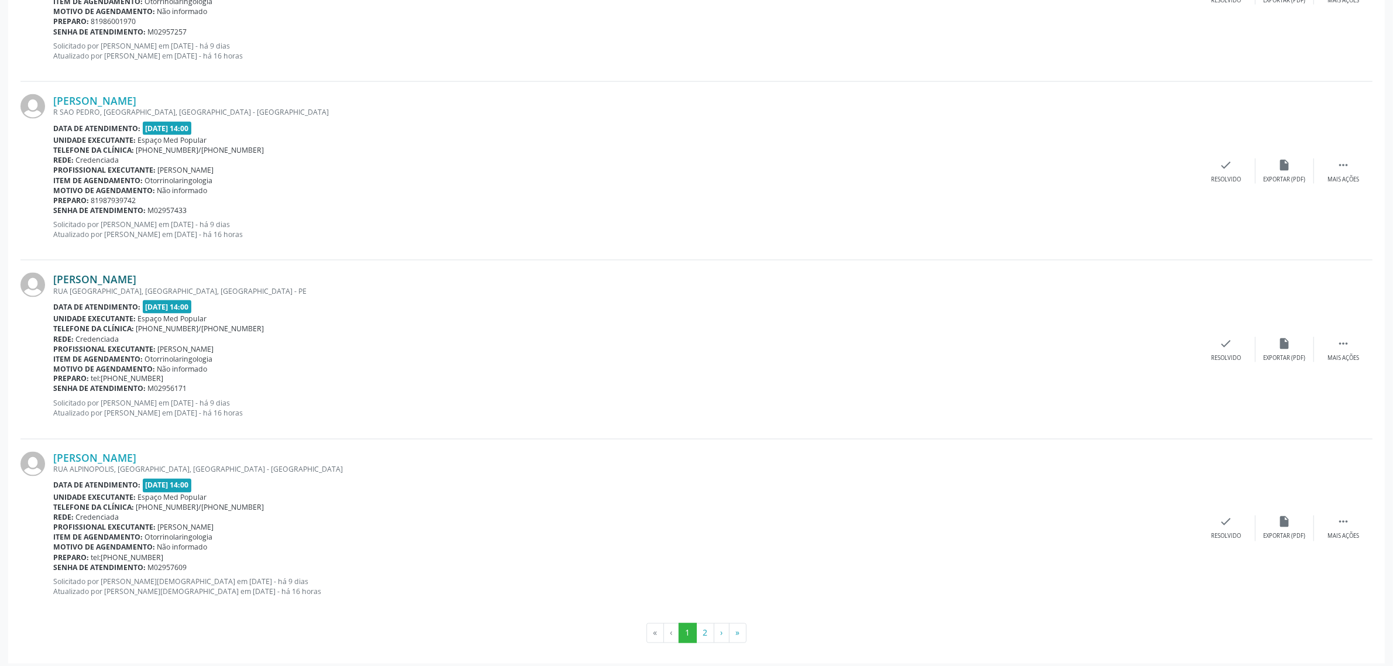
scroll to position [2419, 0]
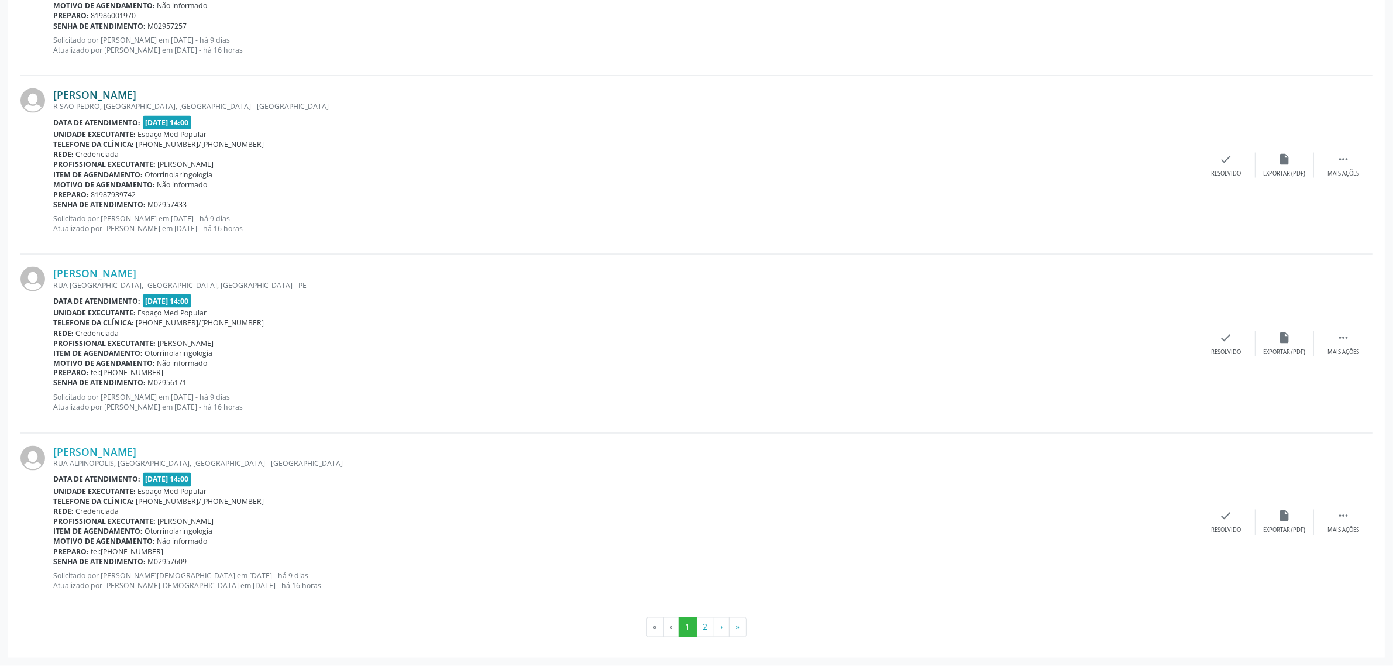
click at [121, 95] on link "[PERSON_NAME]" at bounding box center [94, 94] width 83 height 13
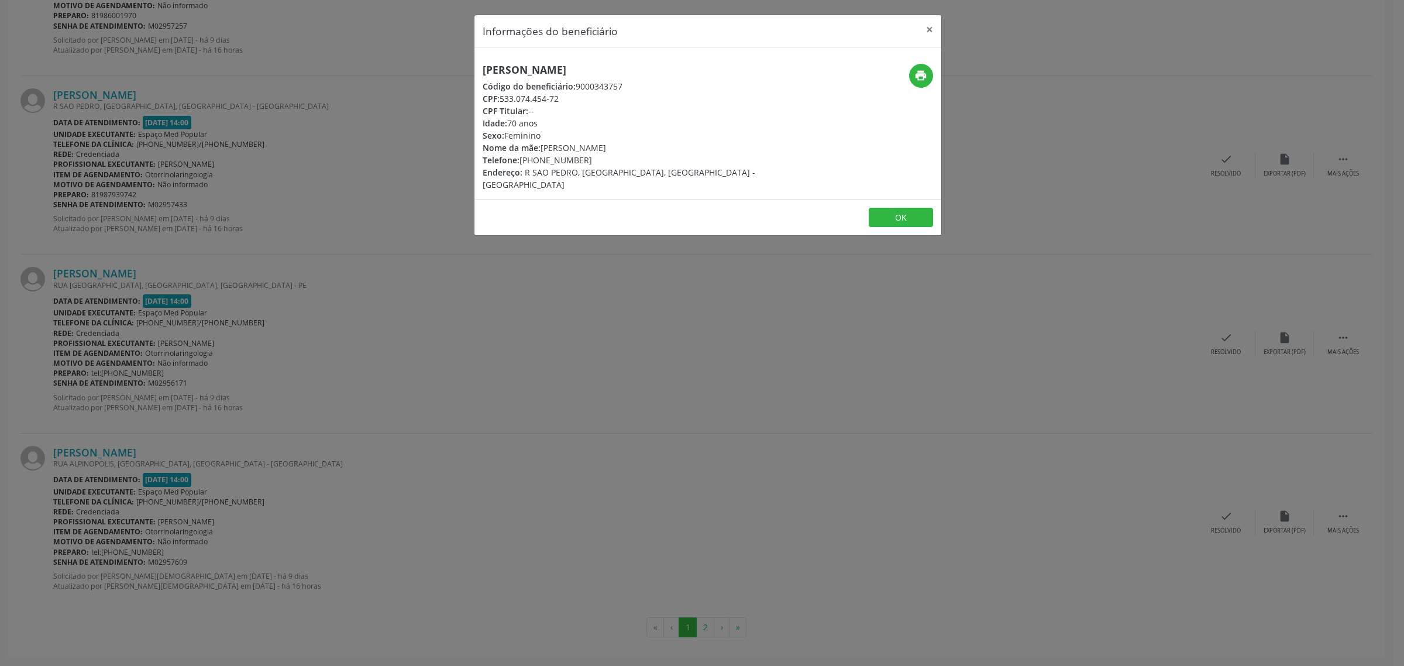
drag, startPoint x: 684, startPoint y: 66, endPoint x: 484, endPoint y: 71, distance: 200.7
click at [484, 71] on div "[PERSON_NAME] Código do beneficiário: 9000343757 CPF: 533.074.454-72 CPF Titula…" at bounding box center [629, 127] width 311 height 127
drag, startPoint x: 592, startPoint y: 158, endPoint x: 522, endPoint y: 161, distance: 69.7
click at [522, 161] on div "Telefone: [PHONE_NUMBER]" at bounding box center [630, 160] width 295 height 12
click at [91, 290] on div "Informações do beneficiário × [PERSON_NAME] Código do beneficiário: 9000343757 …" at bounding box center [702, 333] width 1404 height 666
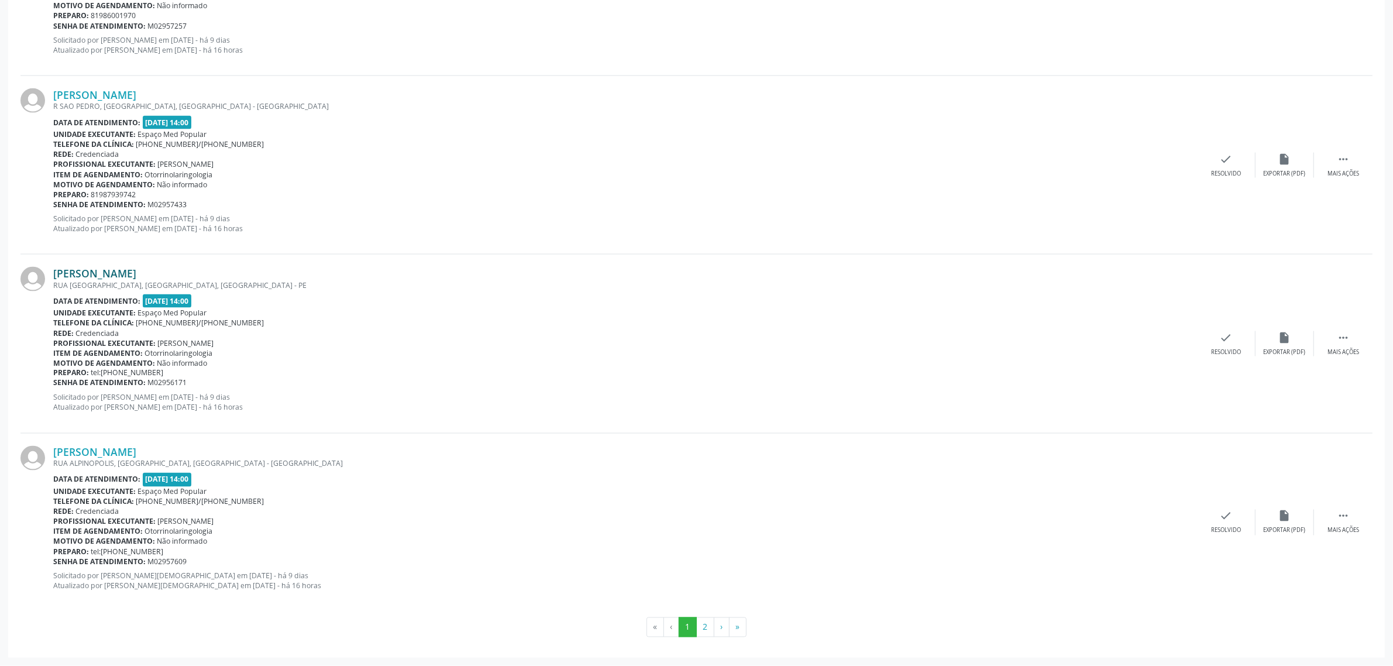
click at [92, 273] on link "[PERSON_NAME]" at bounding box center [94, 273] width 83 height 13
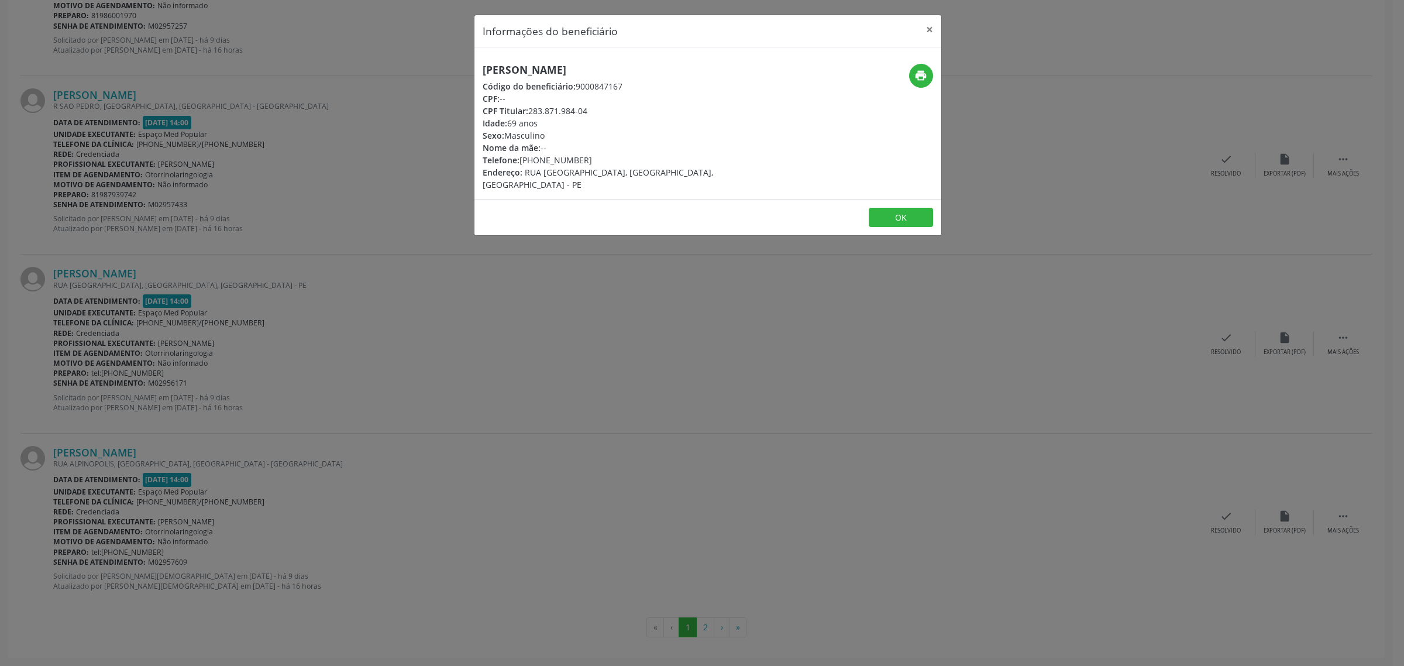
drag, startPoint x: 727, startPoint y: 71, endPoint x: 480, endPoint y: 64, distance: 246.9
click at [480, 64] on div "[PERSON_NAME] Código do beneficiário: 9000847167 CPF: -- CPF Titular: 283.871.9…" at bounding box center [629, 127] width 311 height 127
drag, startPoint x: 581, startPoint y: 159, endPoint x: 522, endPoint y: 161, distance: 59.1
click at [522, 161] on div "Telefone: [PHONE_NUMBER]" at bounding box center [630, 160] width 295 height 12
click at [349, 431] on div "Informações do beneficiário × [PERSON_NAME] Código do beneficiário: 9000847167 …" at bounding box center [702, 333] width 1404 height 666
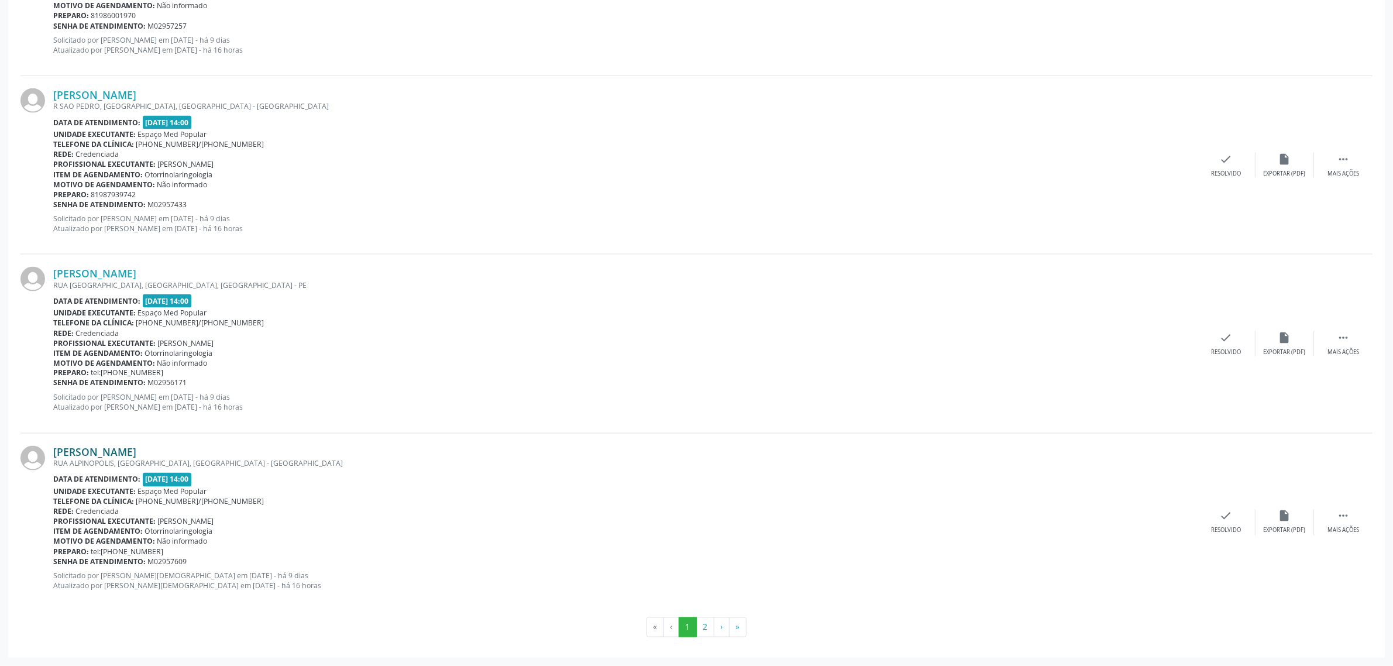
click at [106, 453] on link "[PERSON_NAME]" at bounding box center [94, 452] width 83 height 13
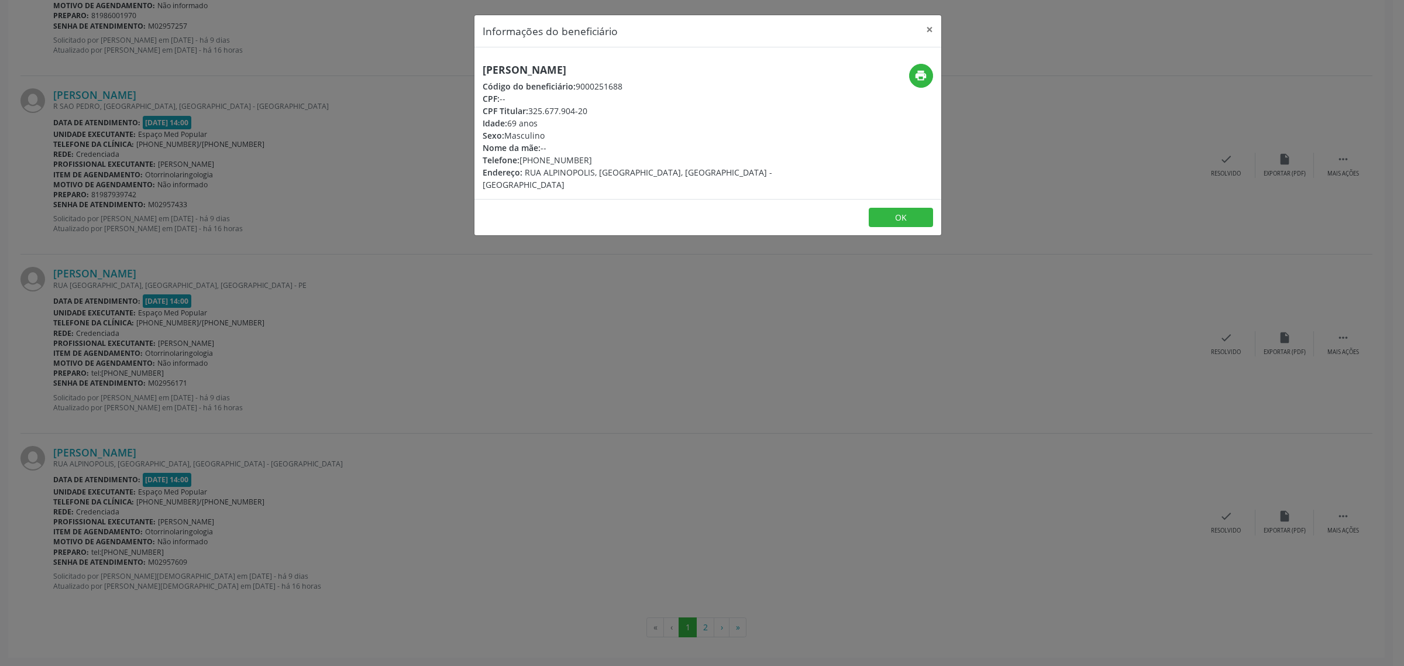
drag, startPoint x: 659, startPoint y: 73, endPoint x: 476, endPoint y: 75, distance: 183.1
click at [476, 75] on div "[PERSON_NAME] Código do beneficiário: 9000251688 CPF: -- CPF Titular: 325.677.9…" at bounding box center [629, 127] width 311 height 127
drag, startPoint x: 593, startPoint y: 158, endPoint x: 521, endPoint y: 164, distance: 71.7
click at [521, 164] on div "Telefone: [PHONE_NUMBER]" at bounding box center [630, 160] width 295 height 12
click at [708, 481] on div "Informações do beneficiário × [PERSON_NAME] Código do beneficiário: 9000251688 …" at bounding box center [702, 333] width 1404 height 666
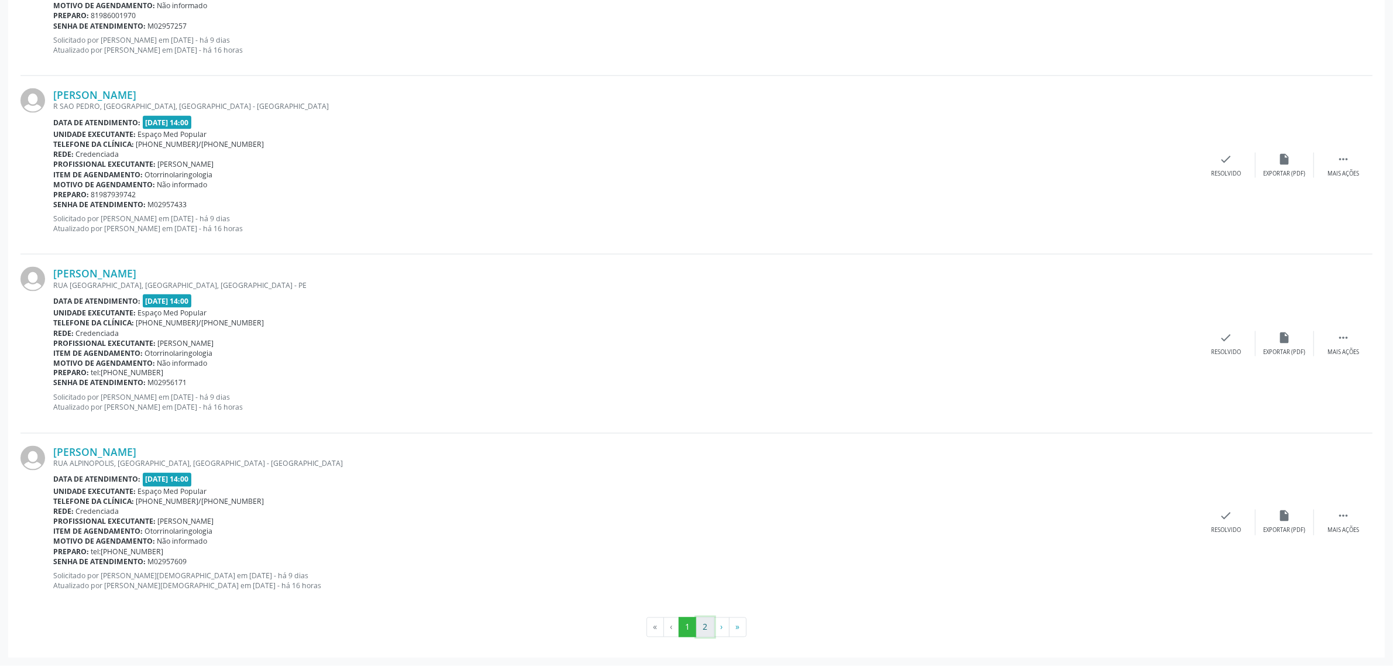
click at [702, 630] on button "2" at bounding box center [705, 627] width 18 height 20
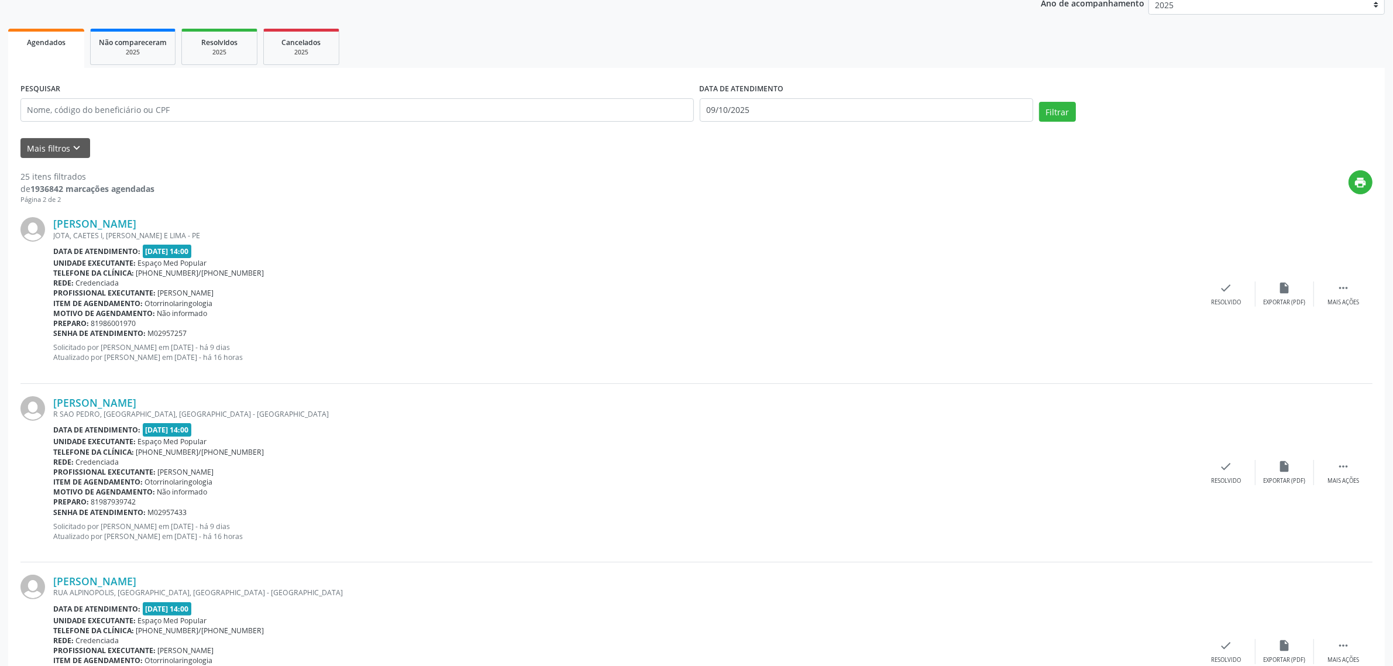
scroll to position [219, 0]
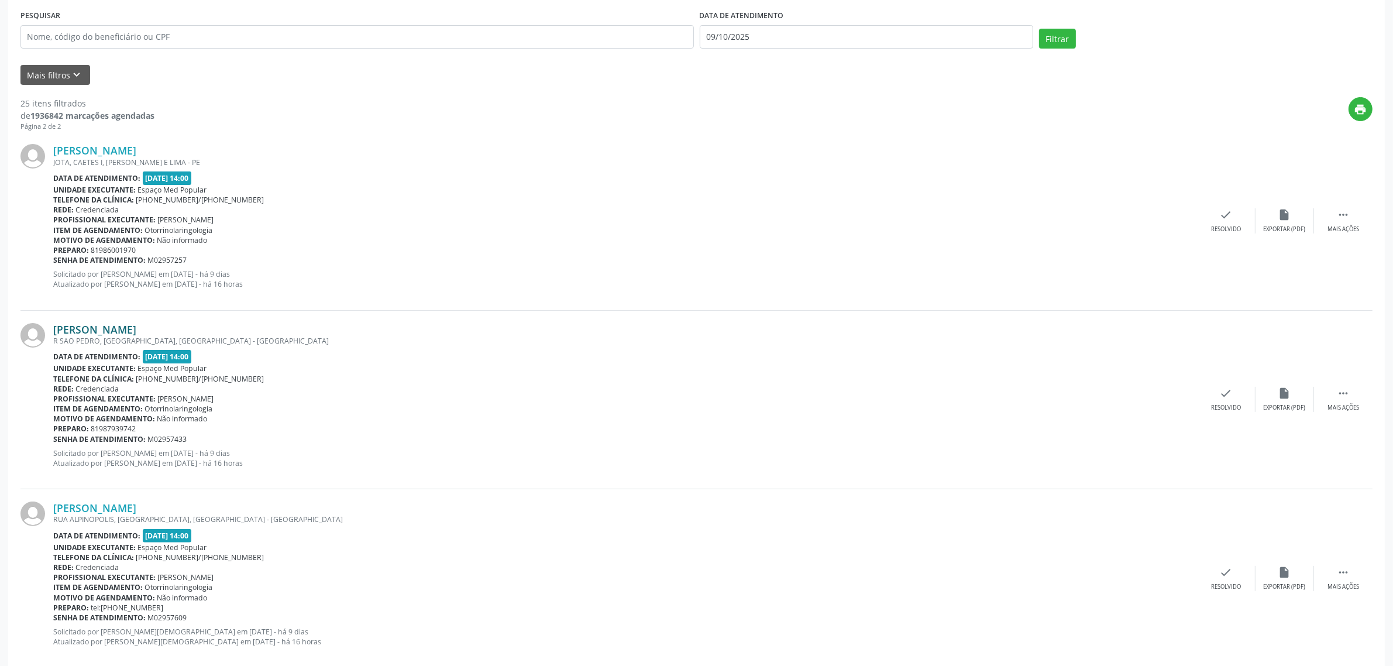
click at [121, 335] on link "[PERSON_NAME]" at bounding box center [94, 329] width 83 height 13
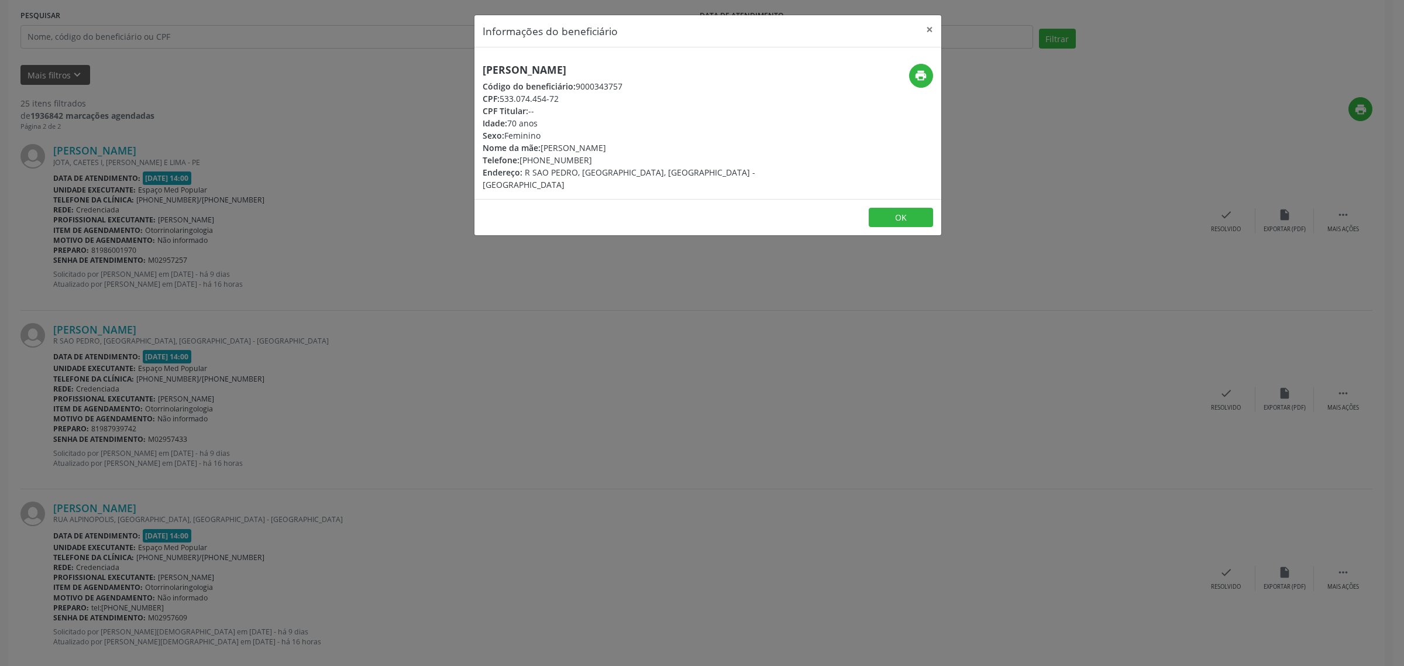
drag, startPoint x: 667, startPoint y: 67, endPoint x: 483, endPoint y: 67, distance: 184.3
click at [483, 67] on h5 "[PERSON_NAME]" at bounding box center [630, 70] width 295 height 12
click at [331, 331] on div "Informações do beneficiário × [PERSON_NAME] Código do beneficiário: 9000343757 …" at bounding box center [702, 333] width 1404 height 666
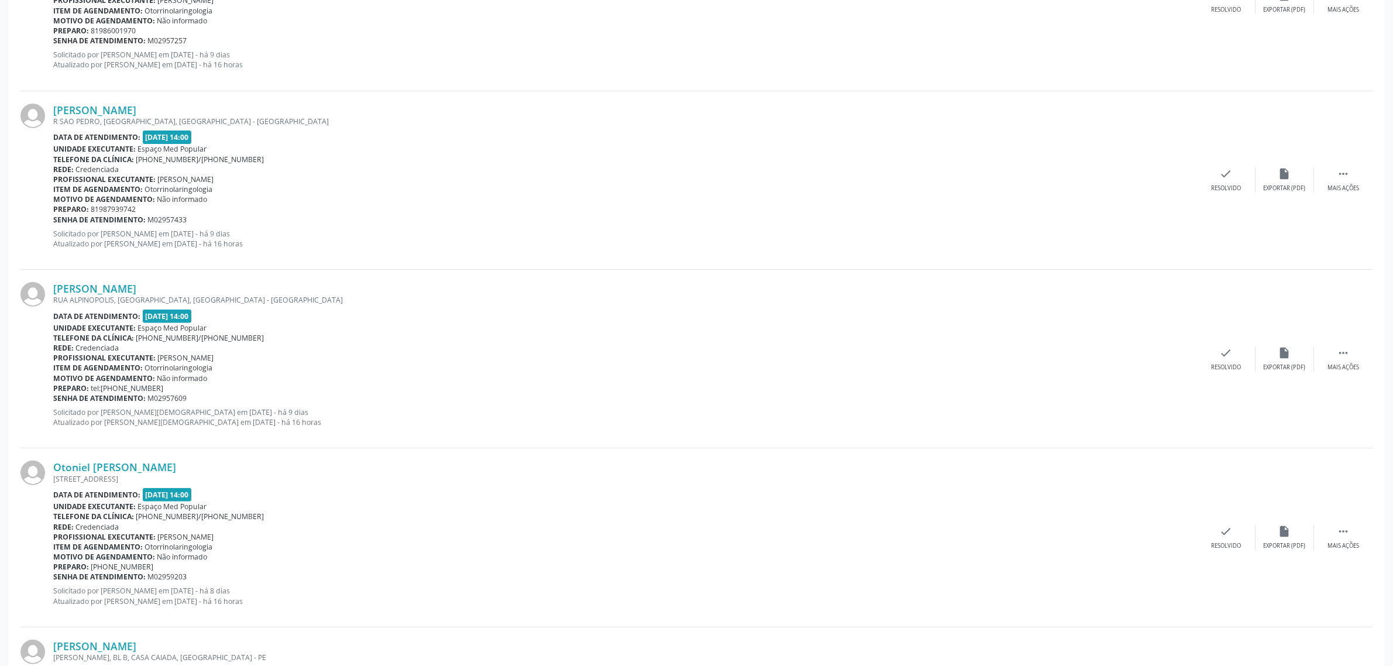
scroll to position [512, 0]
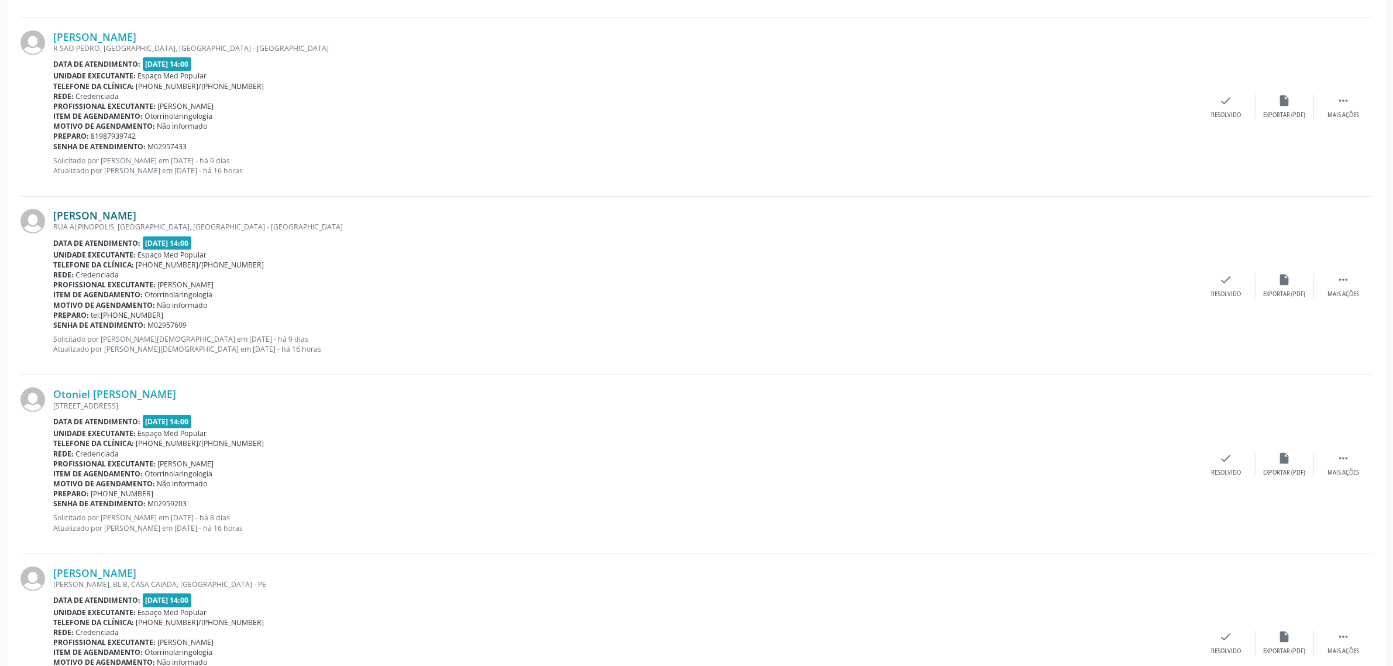
click at [136, 214] on link "[PERSON_NAME]" at bounding box center [94, 215] width 83 height 13
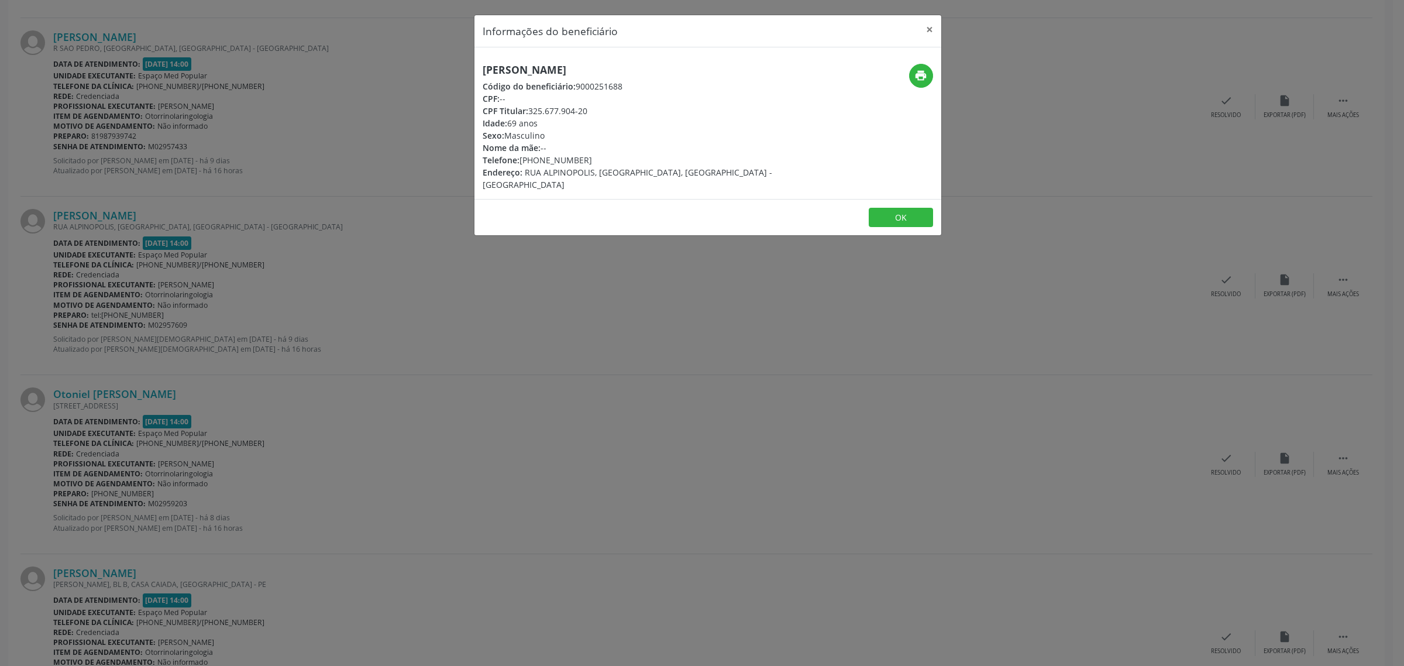
drag, startPoint x: 668, startPoint y: 70, endPoint x: 478, endPoint y: 68, distance: 190.1
click at [478, 68] on div "[PERSON_NAME] Código do beneficiário: 9000251688 CPF: -- CPF Titular: 325.677.9…" at bounding box center [629, 127] width 311 height 127
click at [194, 300] on div "Informações do beneficiário × [PERSON_NAME] Código do beneficiário: 9000251688 …" at bounding box center [702, 333] width 1404 height 666
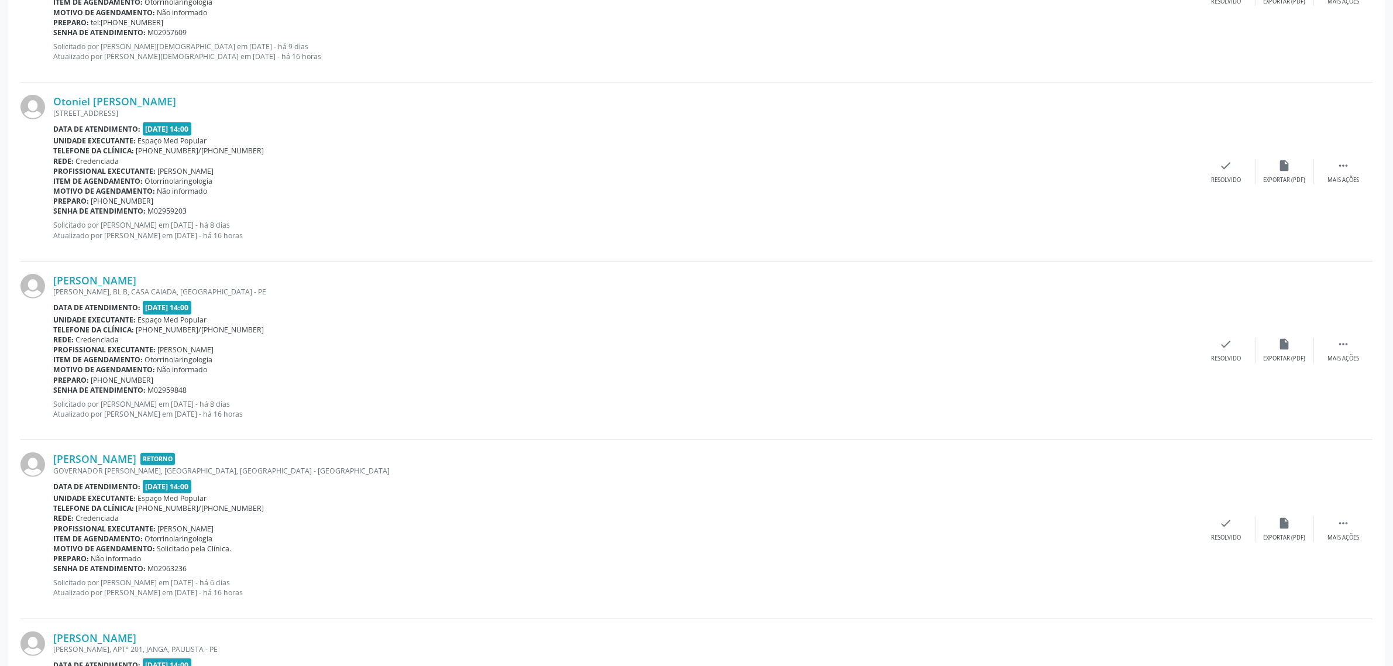
scroll to position [877, 0]
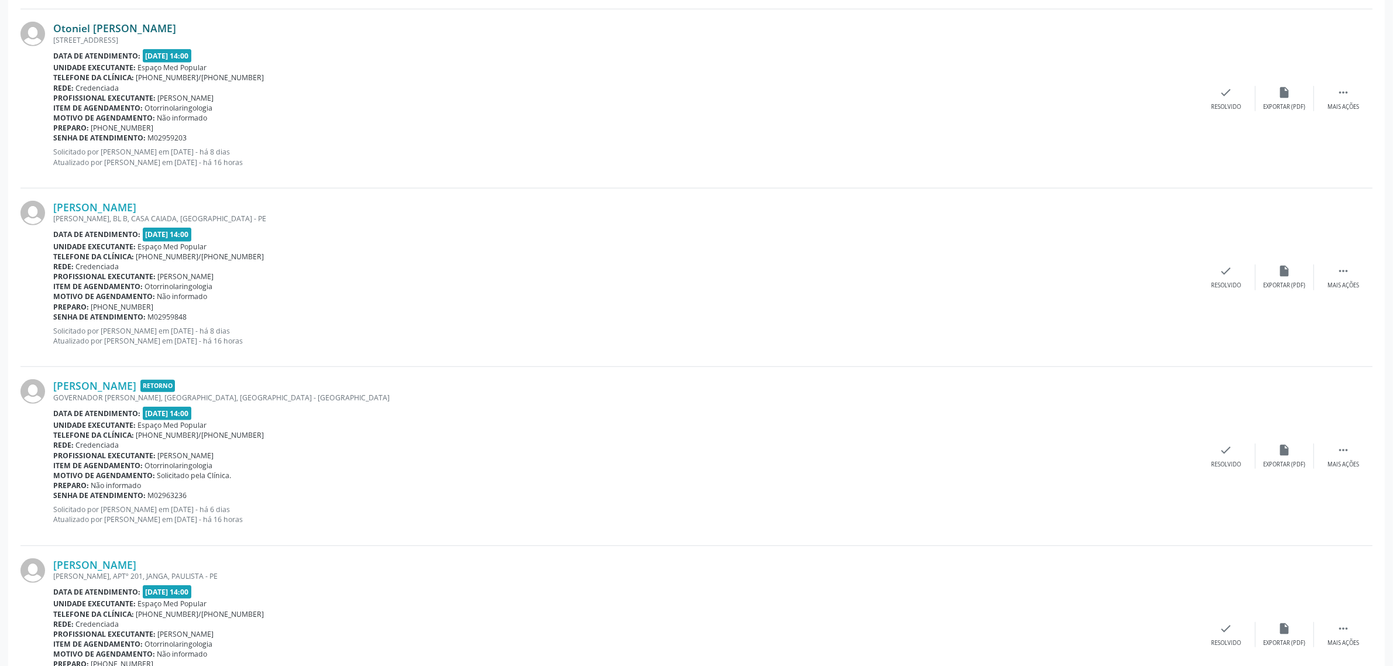
click at [129, 31] on link "Otoniel [PERSON_NAME]" at bounding box center [114, 28] width 123 height 13
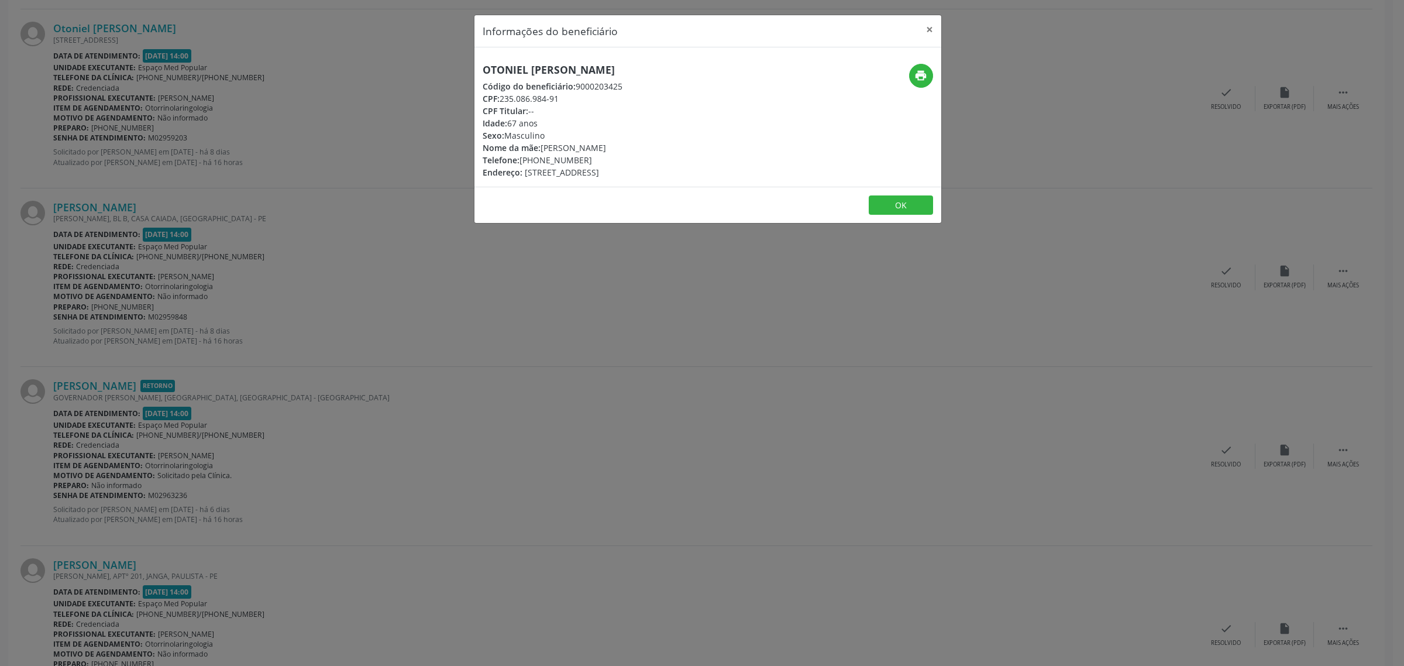
drag, startPoint x: 688, startPoint y: 60, endPoint x: 474, endPoint y: 74, distance: 214.0
click at [474, 74] on div "Otoniel [PERSON_NAME] Código do beneficiário: 9000203425 CPF: 235.086.984-91 CP…" at bounding box center [707, 116] width 467 height 139
drag, startPoint x: 594, startPoint y: 160, endPoint x: 521, endPoint y: 159, distance: 73.1
click at [521, 159] on div "Telefone: [PHONE_NUMBER]" at bounding box center [553, 160] width 140 height 12
click at [418, 325] on div "Informações do beneficiário × Otoniel [PERSON_NAME] Código do beneficiário: 900…" at bounding box center [702, 333] width 1404 height 666
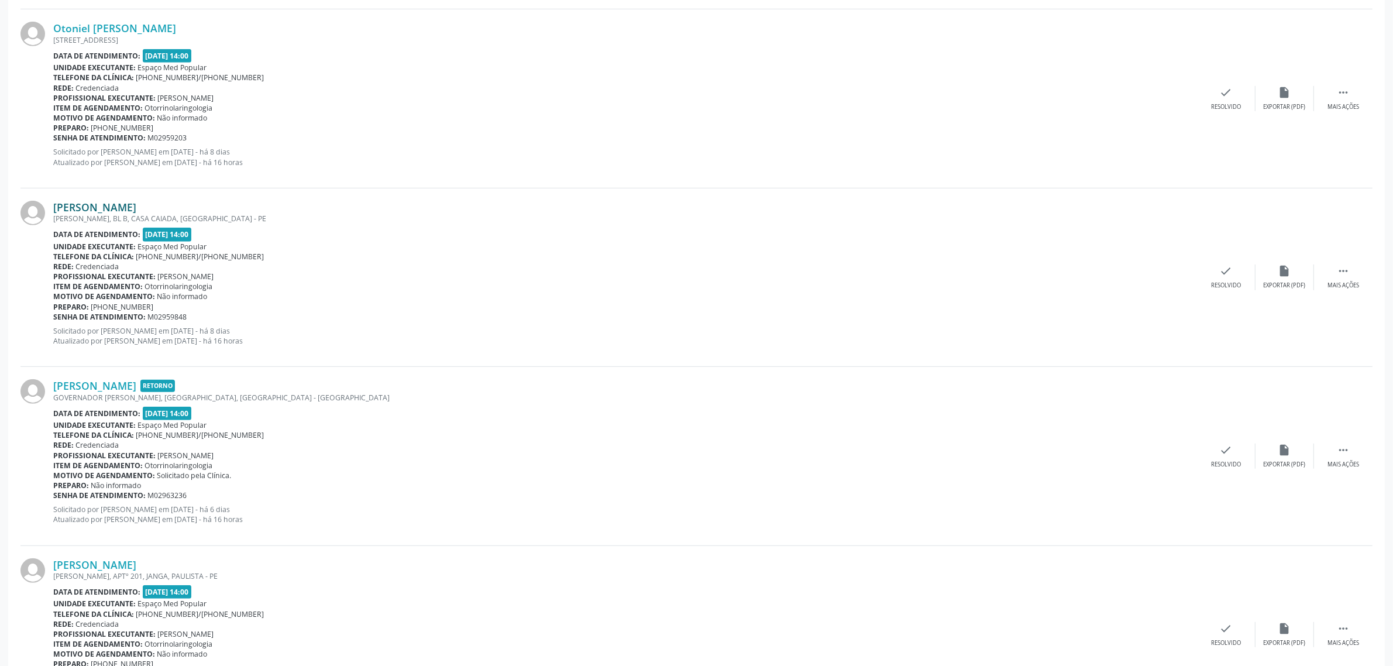
click at [101, 205] on link "[PERSON_NAME]" at bounding box center [94, 207] width 83 height 13
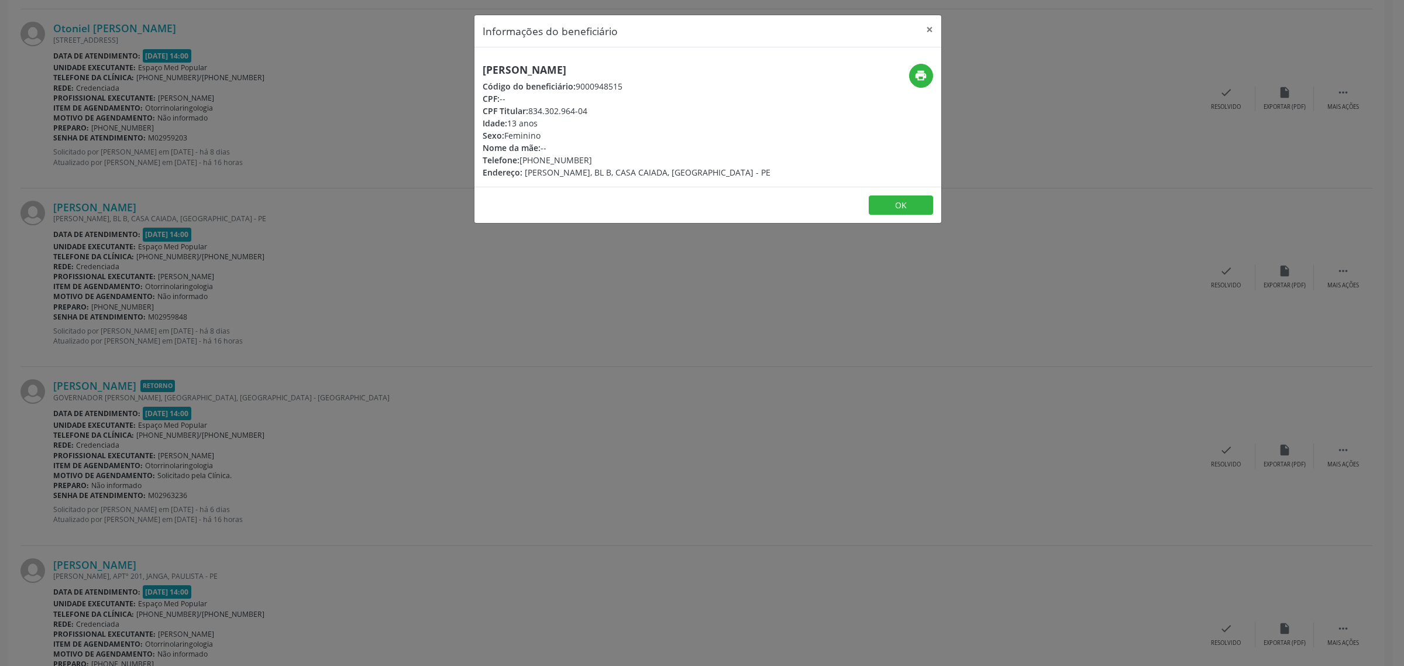
drag, startPoint x: 642, startPoint y: 70, endPoint x: 483, endPoint y: 66, distance: 159.2
click at [483, 66] on h5 "[PERSON_NAME]" at bounding box center [627, 70] width 288 height 12
drag, startPoint x: 380, startPoint y: 285, endPoint x: 313, endPoint y: 287, distance: 67.3
click at [373, 284] on div "Informações do beneficiário × [PERSON_NAME] Código do beneficiário: 9000948515 …" at bounding box center [702, 333] width 1404 height 666
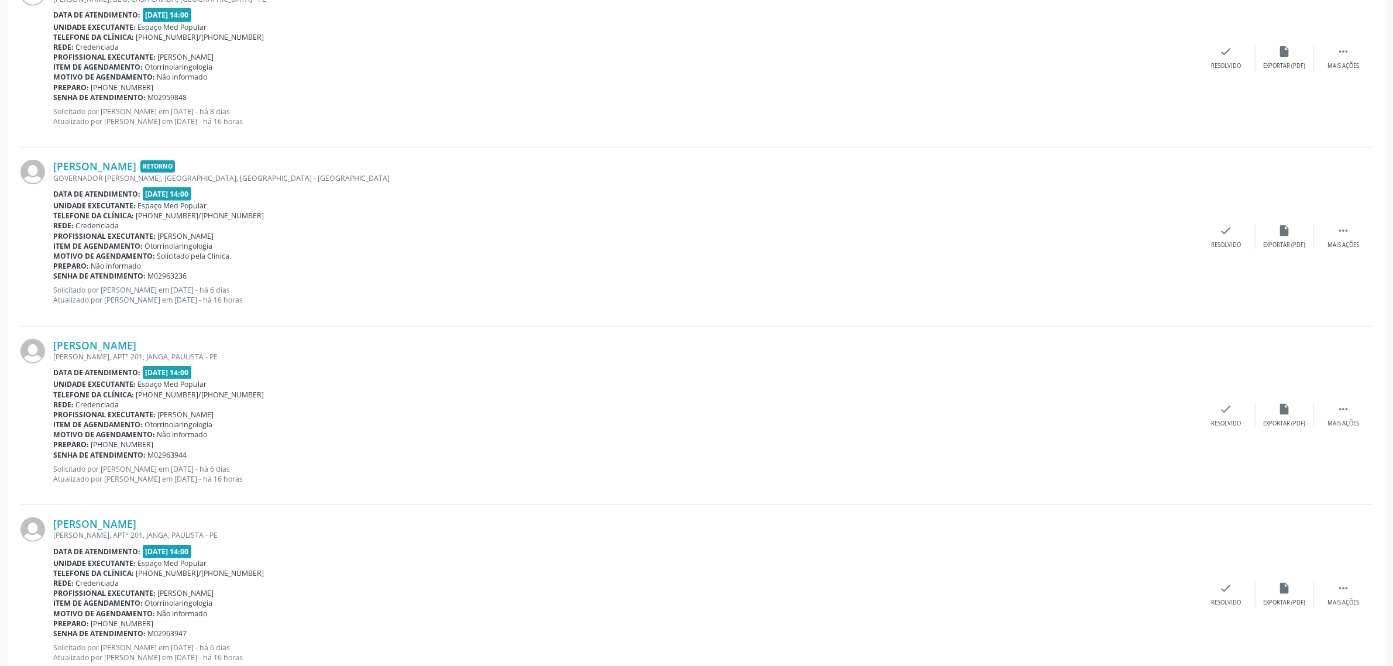
scroll to position [1170, 0]
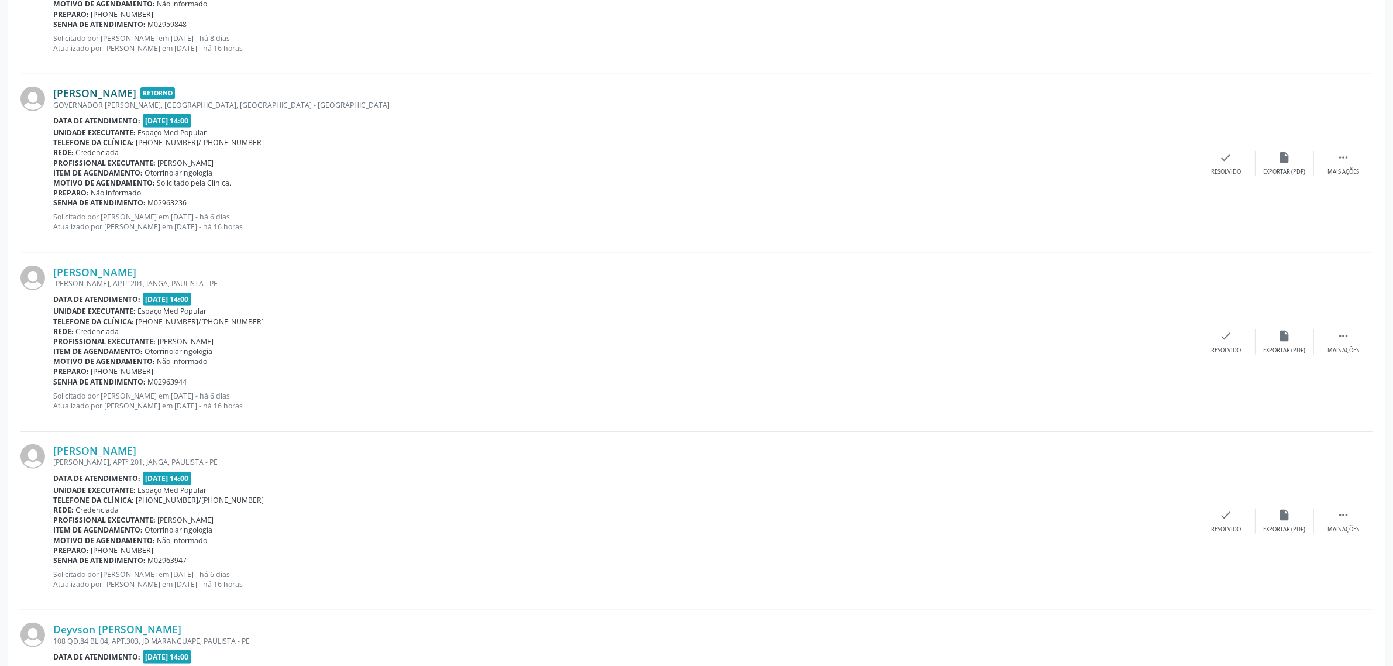
click at [136, 95] on link "[PERSON_NAME]" at bounding box center [94, 93] width 83 height 13
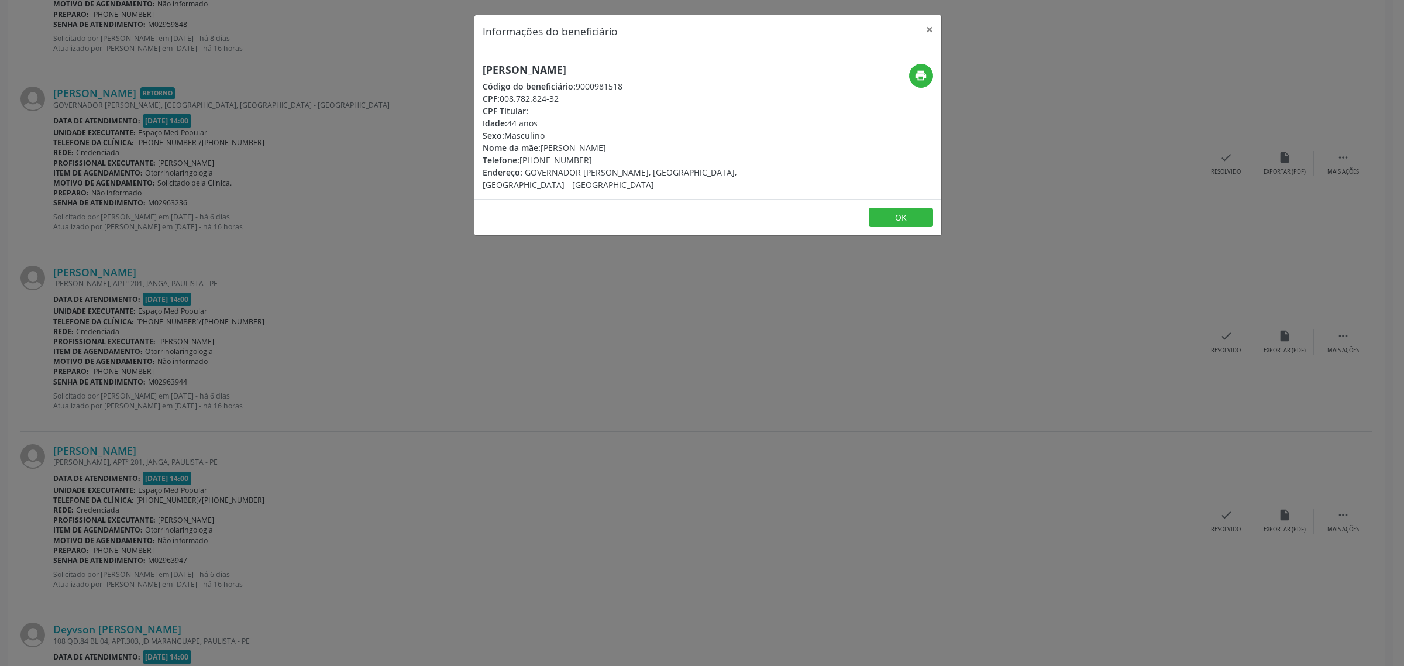
drag, startPoint x: 687, startPoint y: 70, endPoint x: 479, endPoint y: 67, distance: 208.9
click at [479, 67] on div "[PERSON_NAME] Código do beneficiário: 9000981518 CPF: 008.782.824-32 CPF Titula…" at bounding box center [629, 127] width 311 height 127
click at [128, 272] on div "Informações do beneficiário × [PERSON_NAME] Código do beneficiário: 9000981518 …" at bounding box center [702, 333] width 1404 height 666
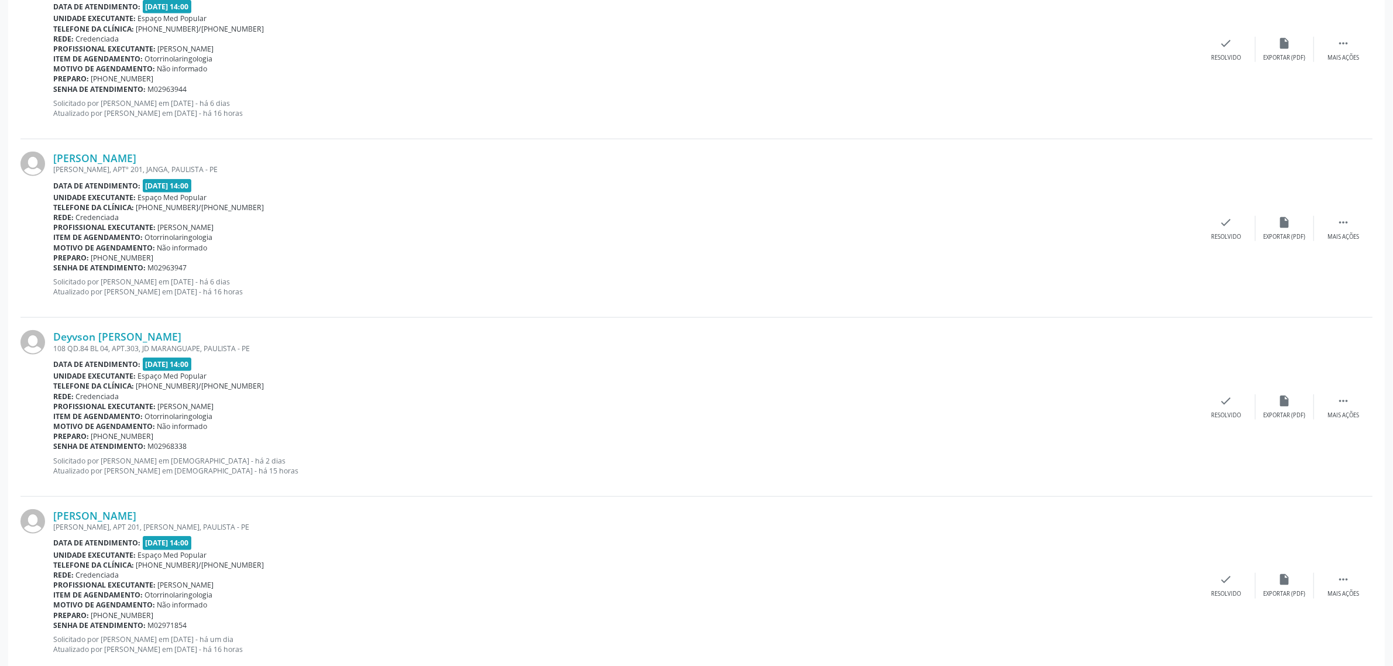
scroll to position [1389, 0]
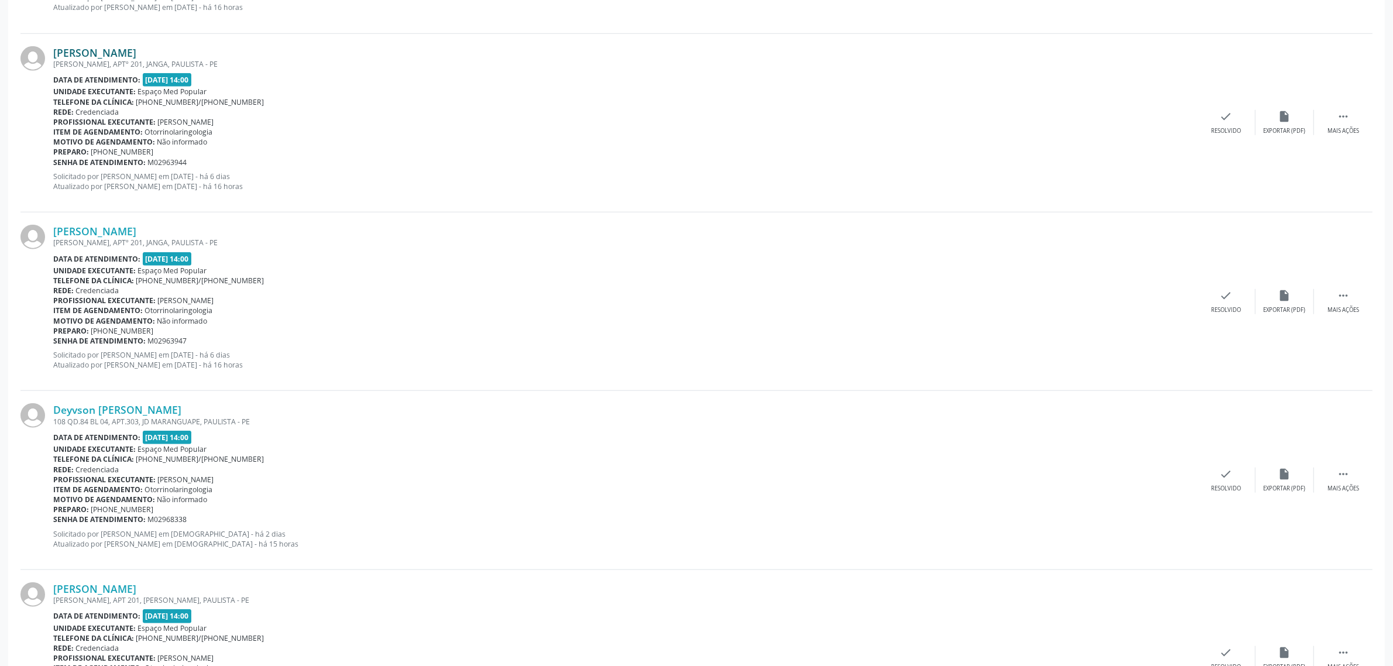
click at [136, 51] on link "[PERSON_NAME]" at bounding box center [94, 52] width 83 height 13
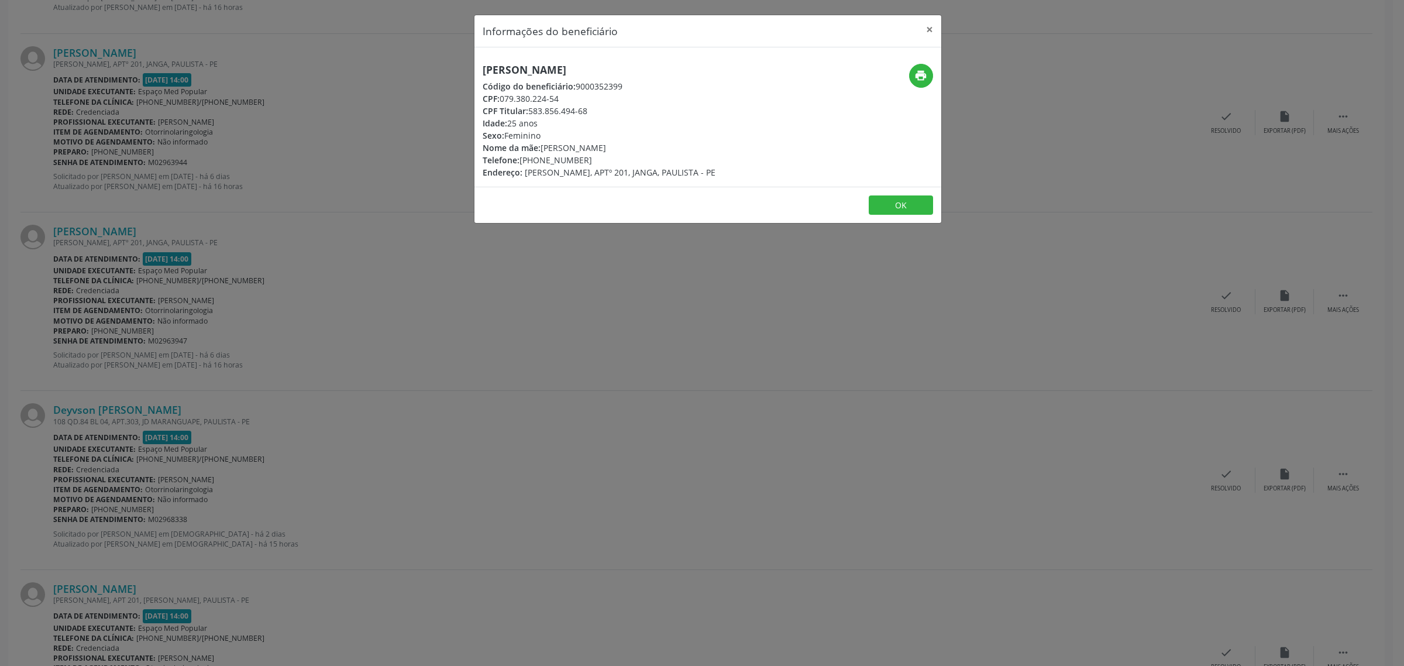
drag, startPoint x: 697, startPoint y: 67, endPoint x: 481, endPoint y: 73, distance: 215.4
click at [483, 73] on h5 "[PERSON_NAME]" at bounding box center [599, 70] width 233 height 12
click at [142, 404] on div "Informações do beneficiário × [PERSON_NAME] Código do beneficiário: 9000352399 …" at bounding box center [702, 333] width 1404 height 666
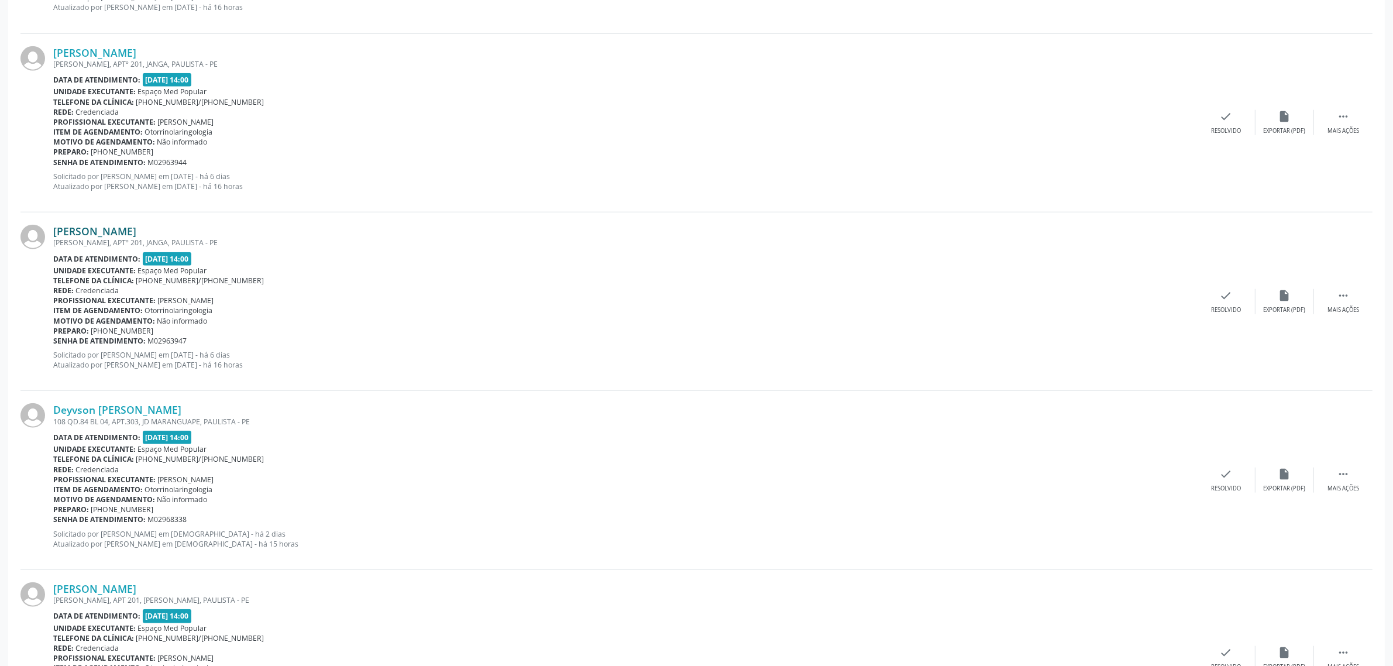
click at [136, 233] on link "[PERSON_NAME]" at bounding box center [94, 231] width 83 height 13
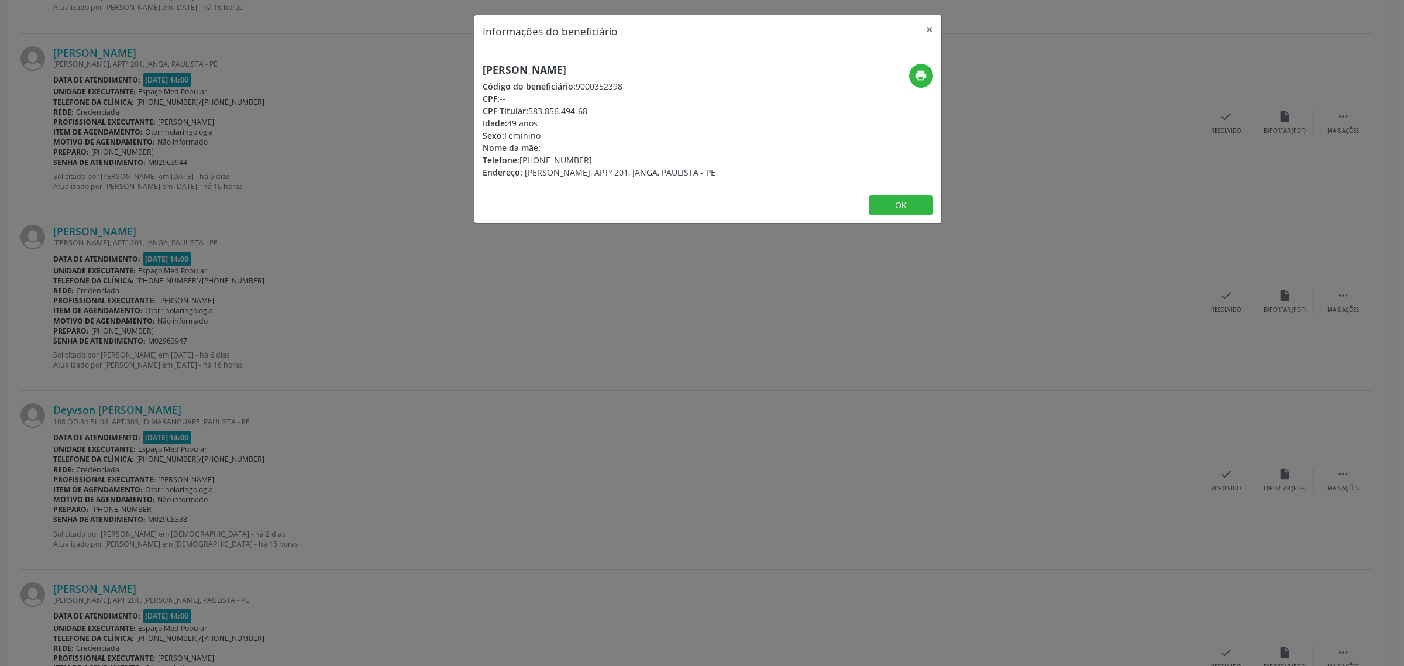
drag, startPoint x: 669, startPoint y: 74, endPoint x: 479, endPoint y: 73, distance: 190.1
click at [479, 73] on div "[PERSON_NAME] Código do beneficiário: 9000352398 CPF: -- CPF Titular: 583.856.4…" at bounding box center [629, 121] width 311 height 115
click at [215, 359] on div "Informações do beneficiário × [PERSON_NAME] Código do beneficiário: 9000352398 …" at bounding box center [702, 333] width 1404 height 666
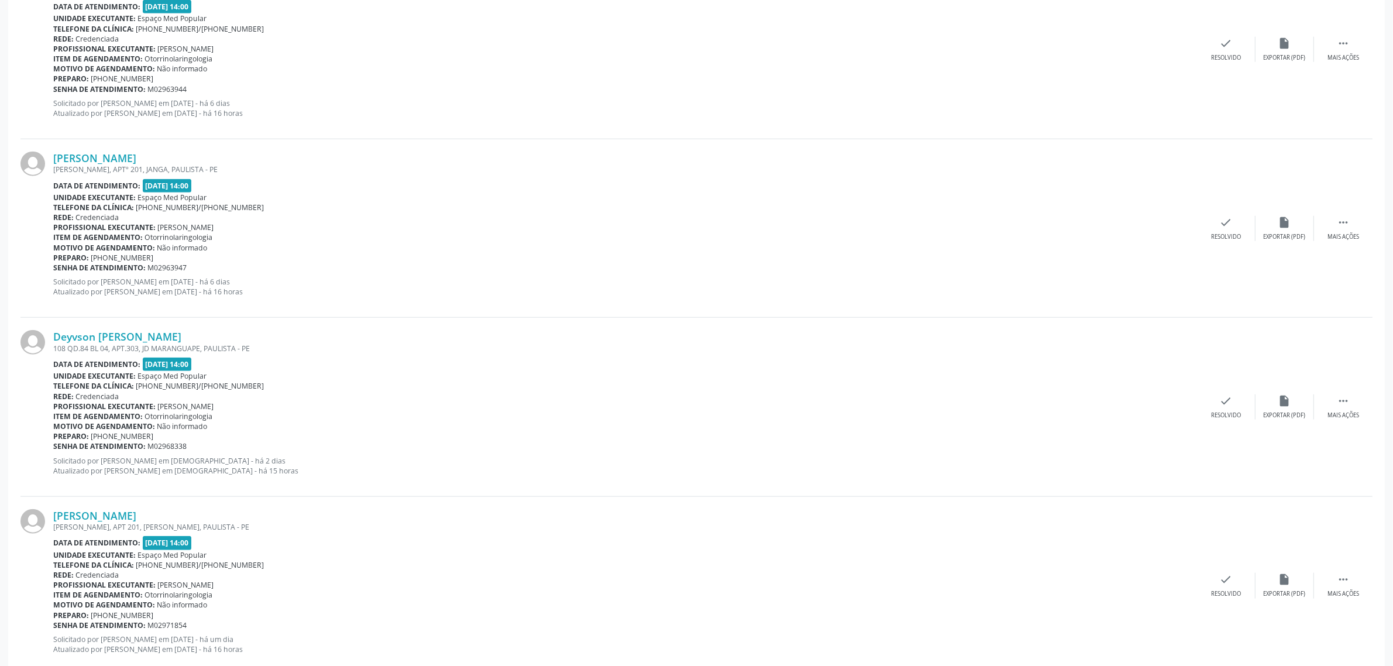
scroll to position [1525, 0]
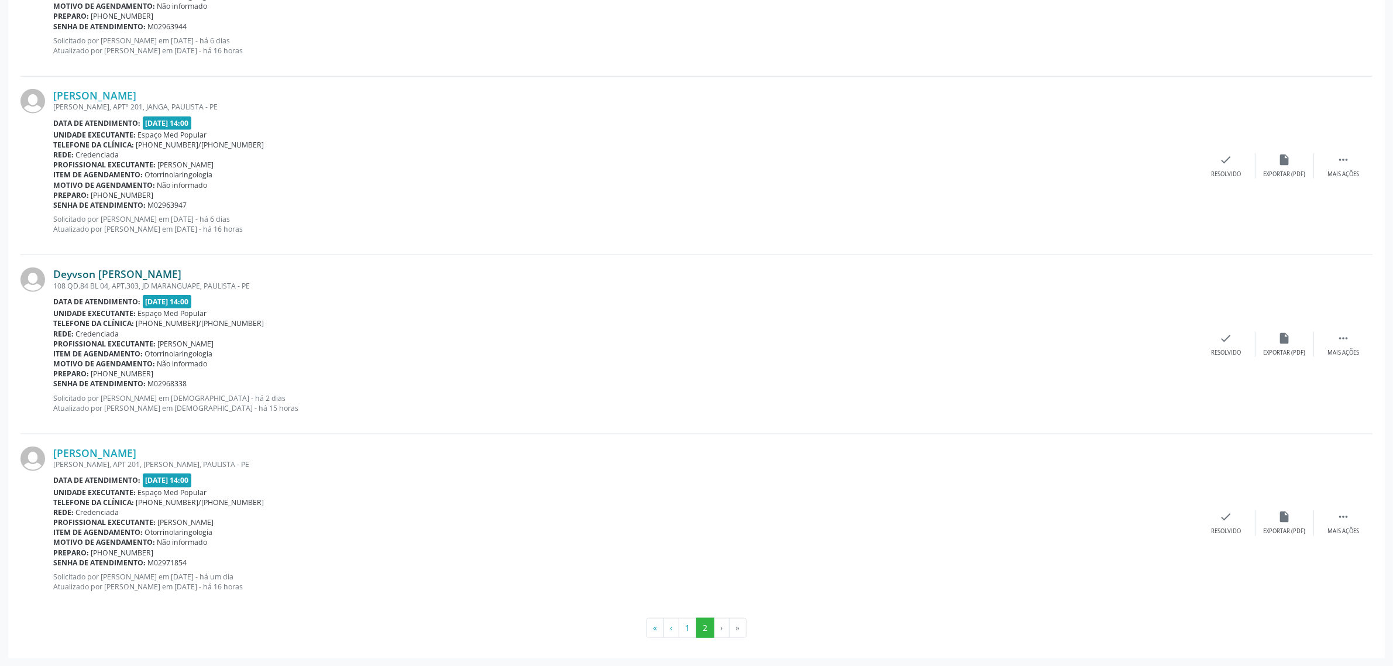
click at [146, 271] on link "Deyvson [PERSON_NAME]" at bounding box center [117, 273] width 128 height 13
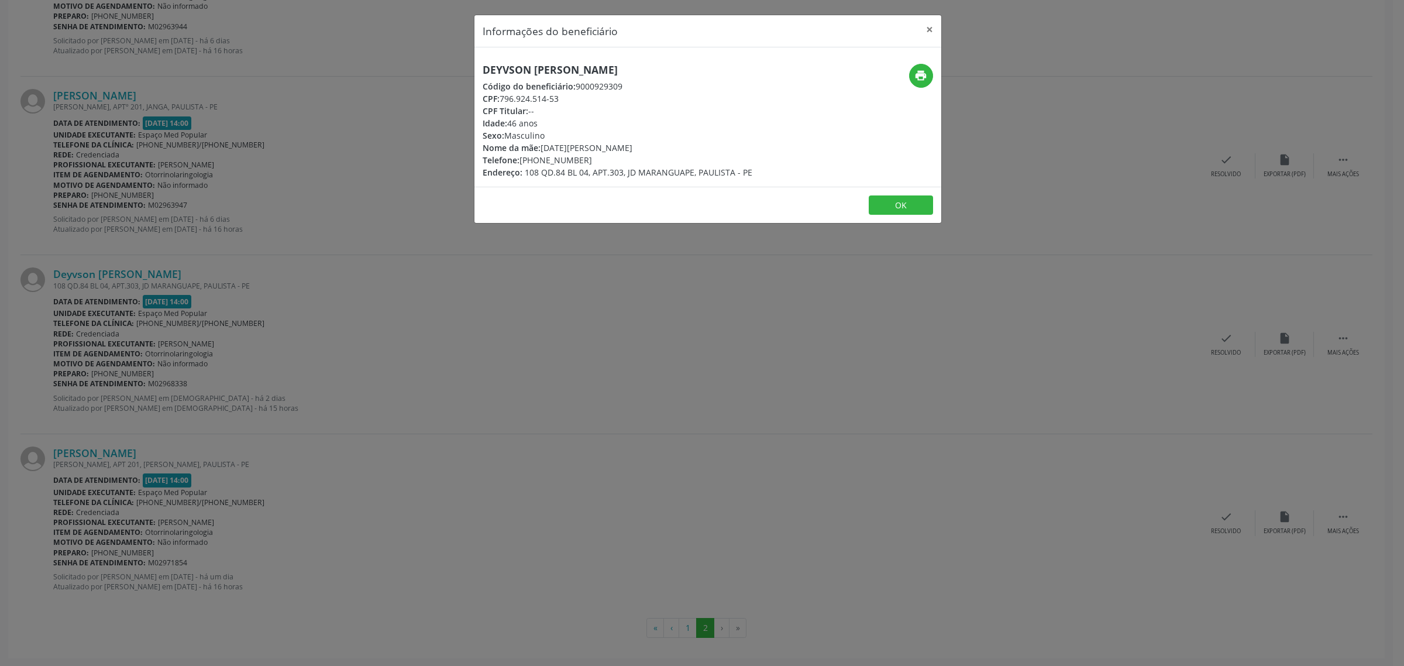
drag, startPoint x: 672, startPoint y: 68, endPoint x: 478, endPoint y: 70, distance: 193.6
click at [478, 70] on div "Deyvson [PERSON_NAME] Código do beneficiário: 9000929309 CPF: 796.924.514-53 CP…" at bounding box center [629, 121] width 311 height 115
drag, startPoint x: 598, startPoint y: 158, endPoint x: 521, endPoint y: 164, distance: 77.4
click at [521, 164] on div "Telefone: [PHONE_NUMBER]" at bounding box center [618, 160] width 270 height 12
click at [135, 404] on div "Informações do beneficiário × Deyvson [PERSON_NAME] Código do beneficiário: 900…" at bounding box center [702, 333] width 1404 height 666
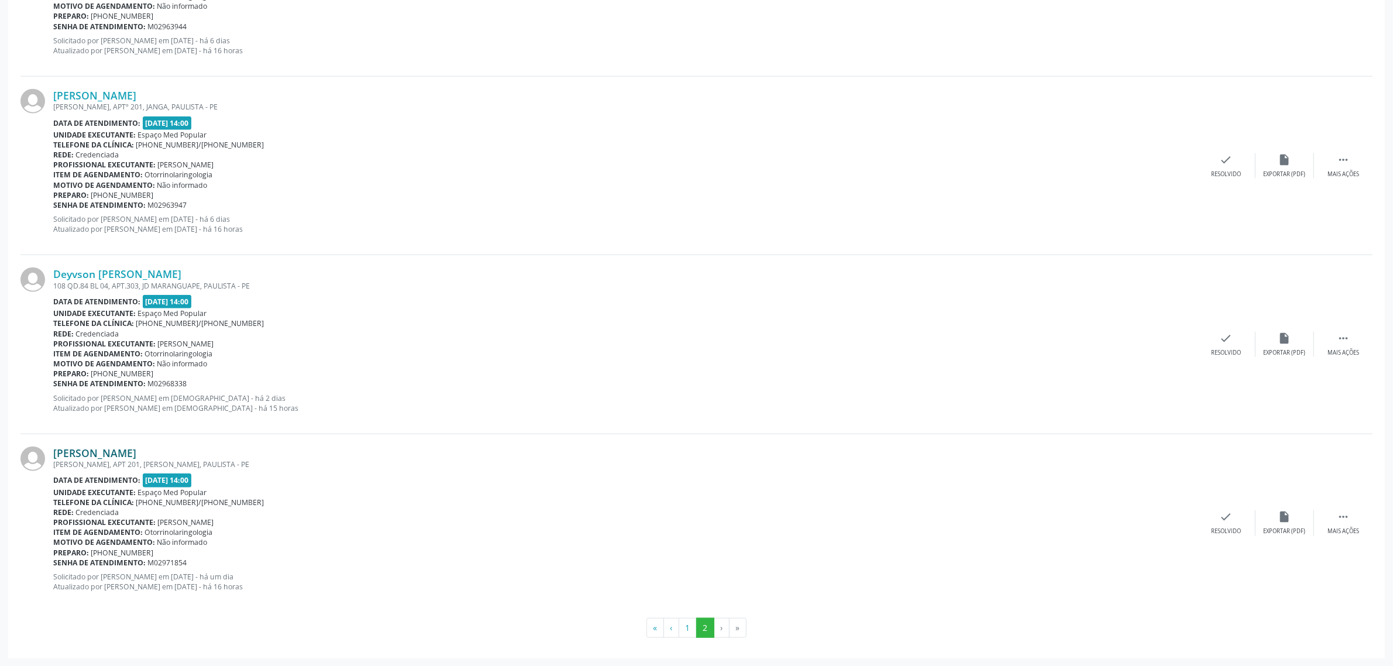
click at [136, 453] on link "[PERSON_NAME]" at bounding box center [94, 452] width 83 height 13
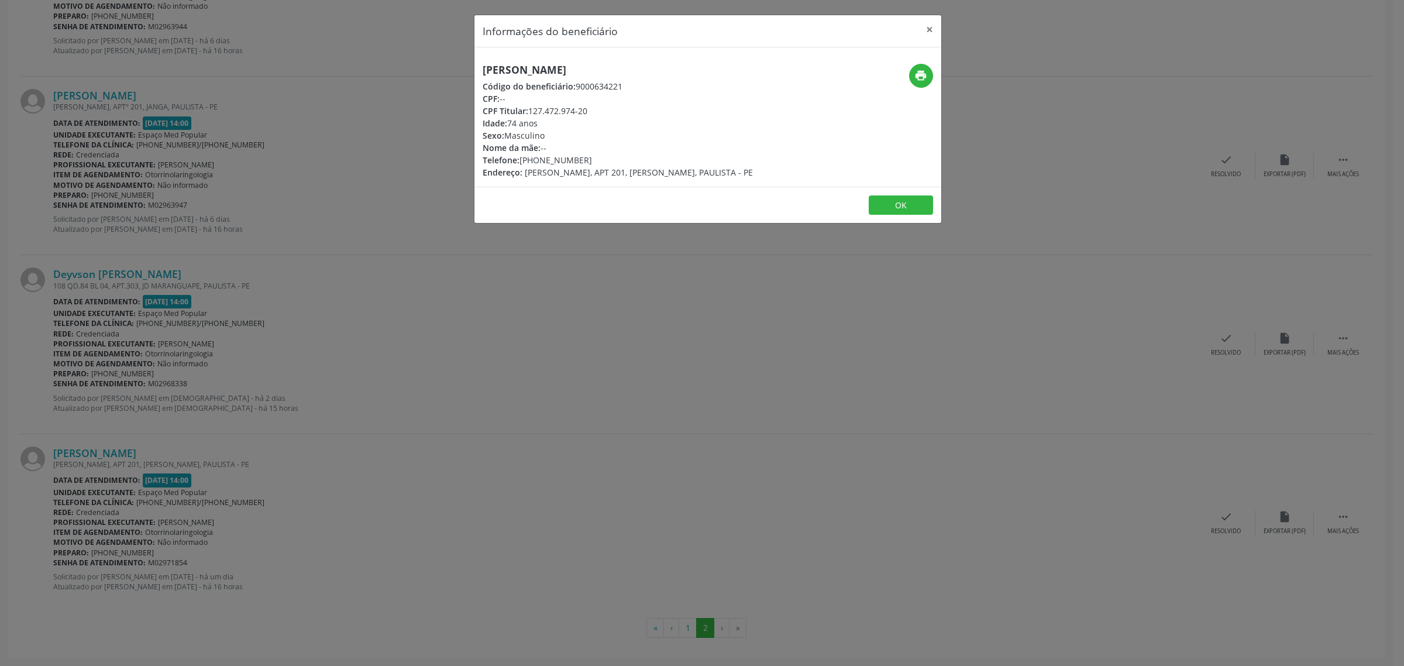
drag, startPoint x: 651, startPoint y: 68, endPoint x: 484, endPoint y: 71, distance: 166.8
click at [484, 71] on h5 "[PERSON_NAME]" at bounding box center [618, 70] width 270 height 12
drag, startPoint x: 597, startPoint y: 159, endPoint x: 522, endPoint y: 159, distance: 74.9
click at [522, 159] on div "Telefone: [PHONE_NUMBER]" at bounding box center [618, 160] width 270 height 12
click at [531, 364] on div "Informações do beneficiário × Diogenes [PERSON_NAME] Código do beneficiário: 90…" at bounding box center [702, 333] width 1404 height 666
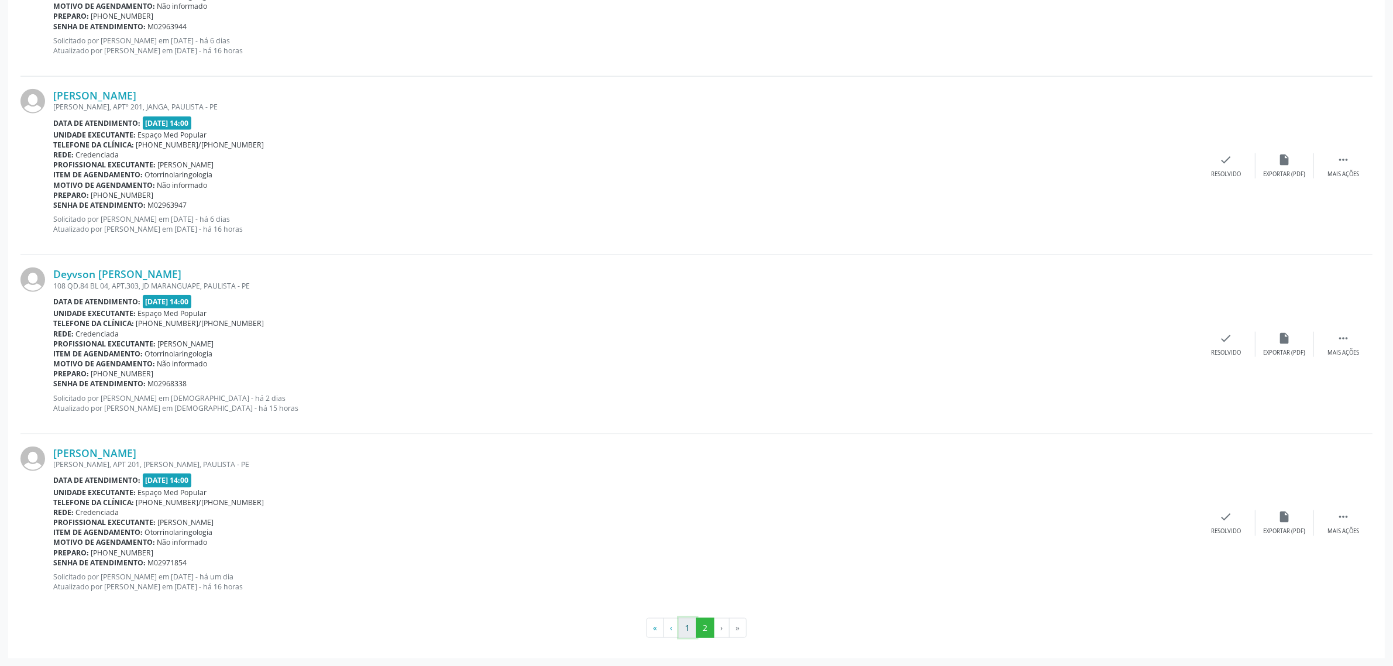
click at [686, 625] on button "1" at bounding box center [688, 628] width 18 height 20
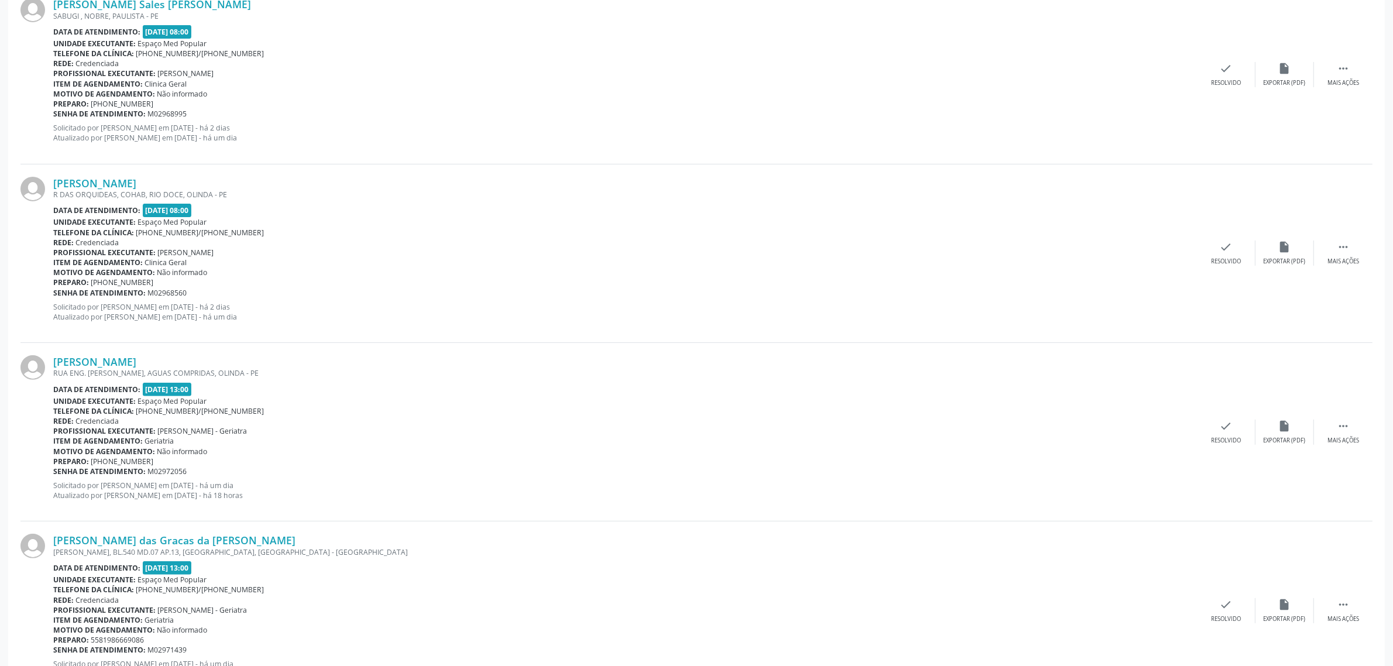
scroll to position [439, 0]
